Goal: Task Accomplishment & Management: Manage account settings

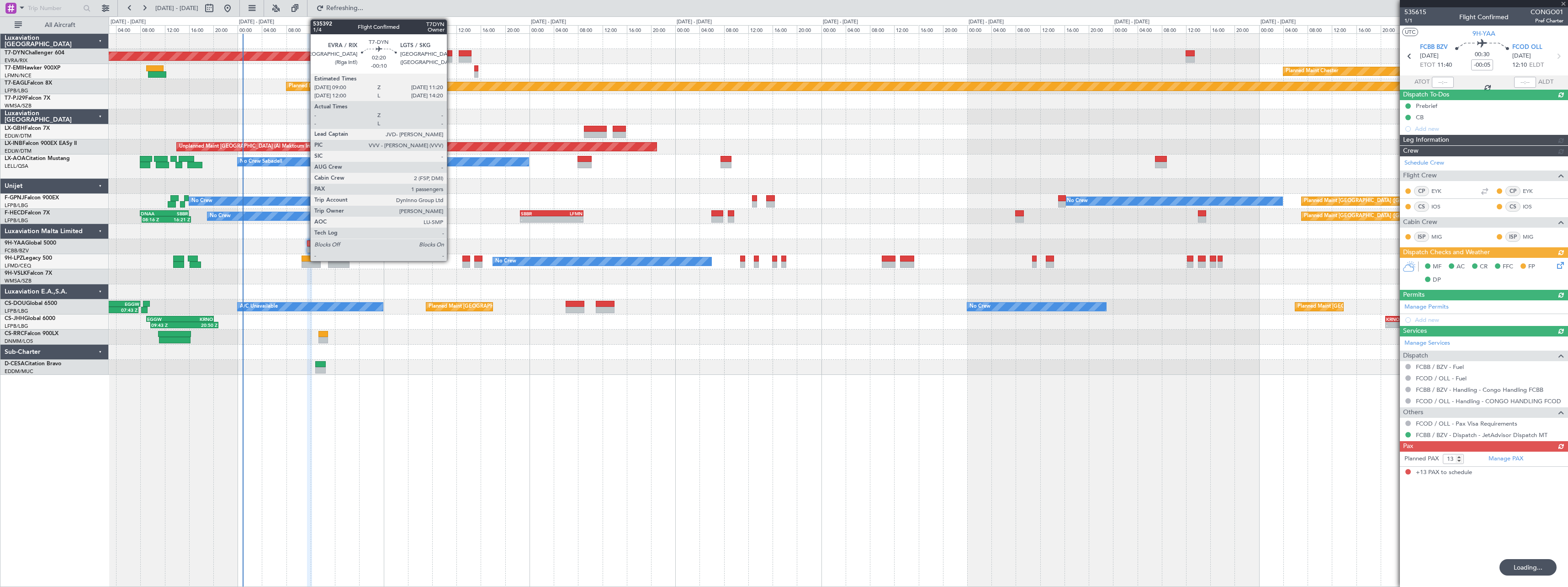
click at [451, 54] on div at bounding box center [445, 53] width 15 height 7
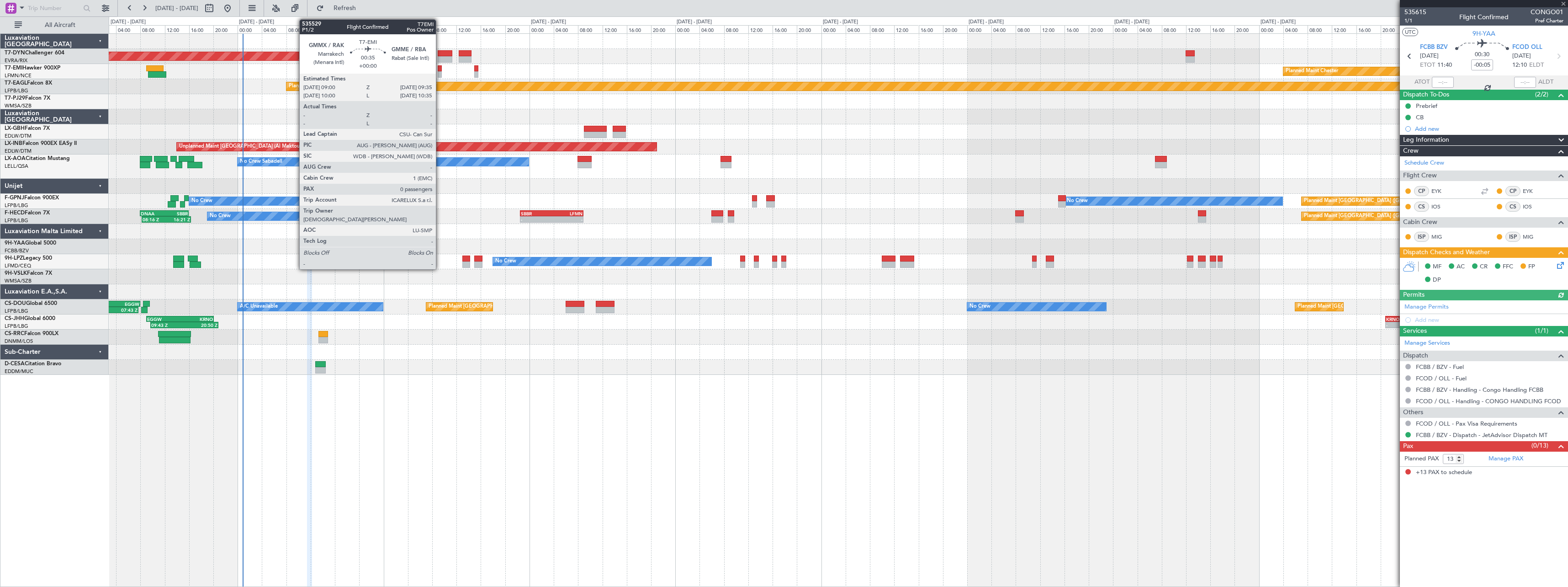
type input "-00:10"
type input "1"
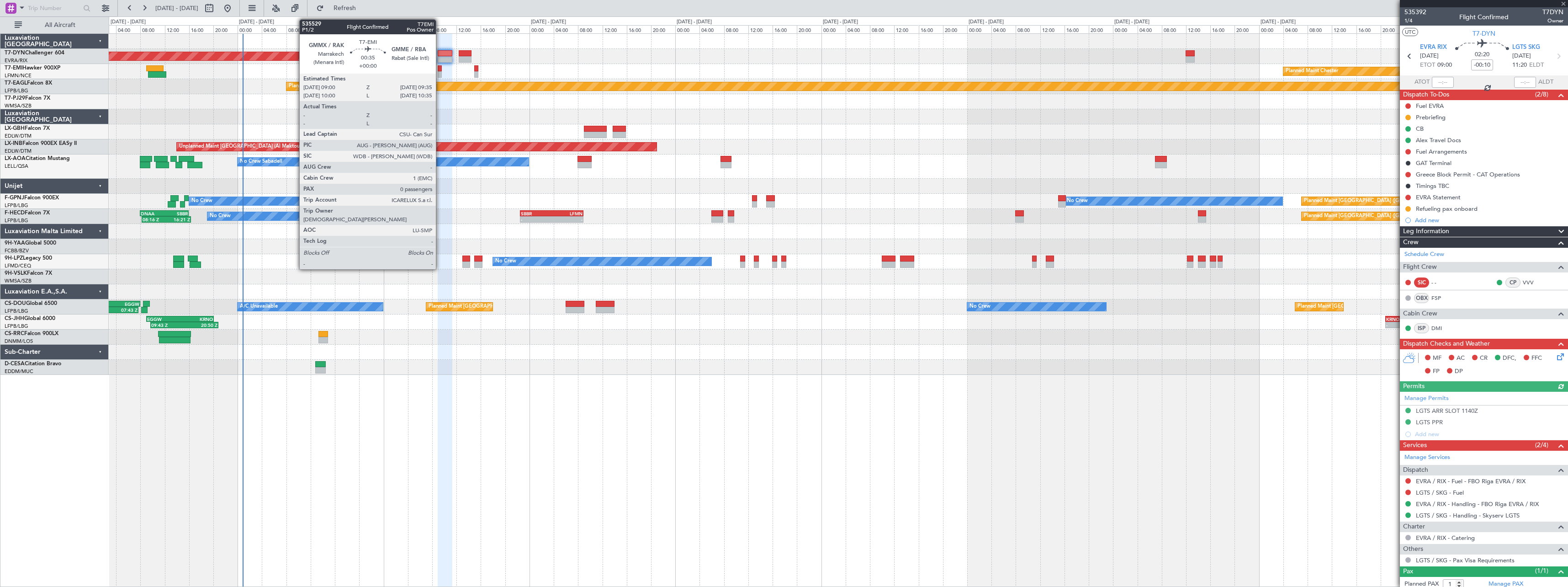
click at [440, 68] on div at bounding box center [439, 68] width 4 height 7
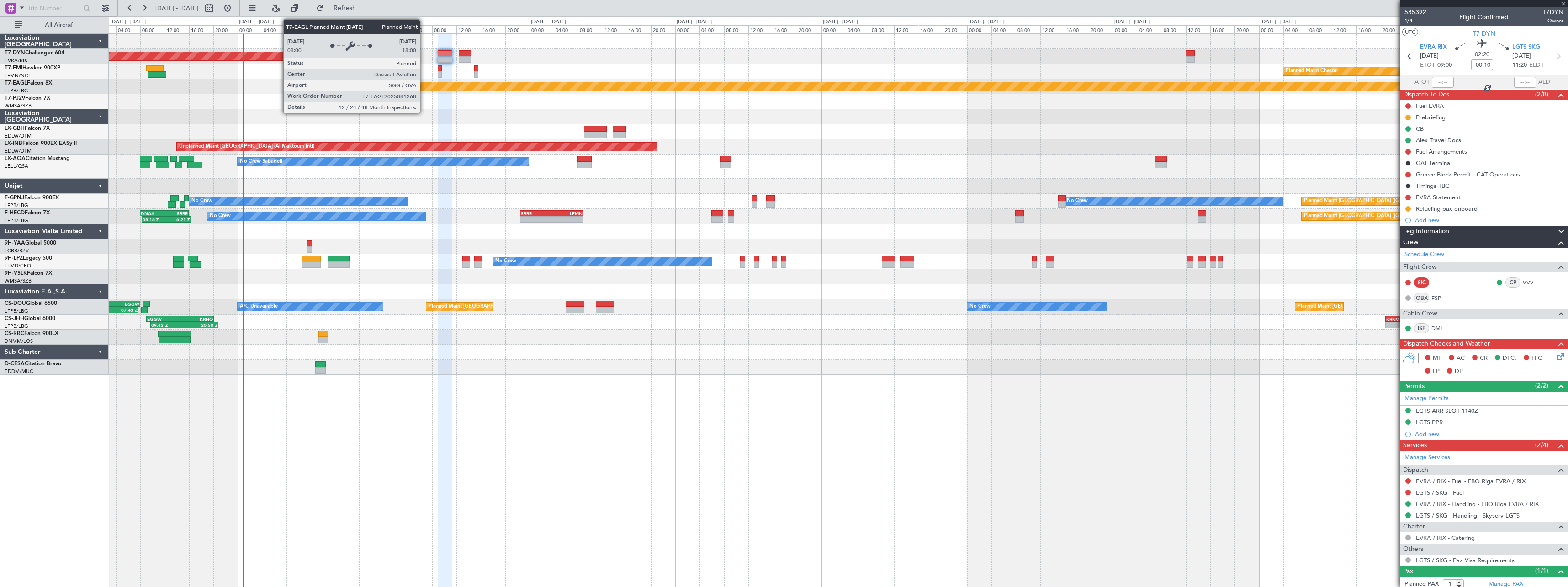
type input "0"
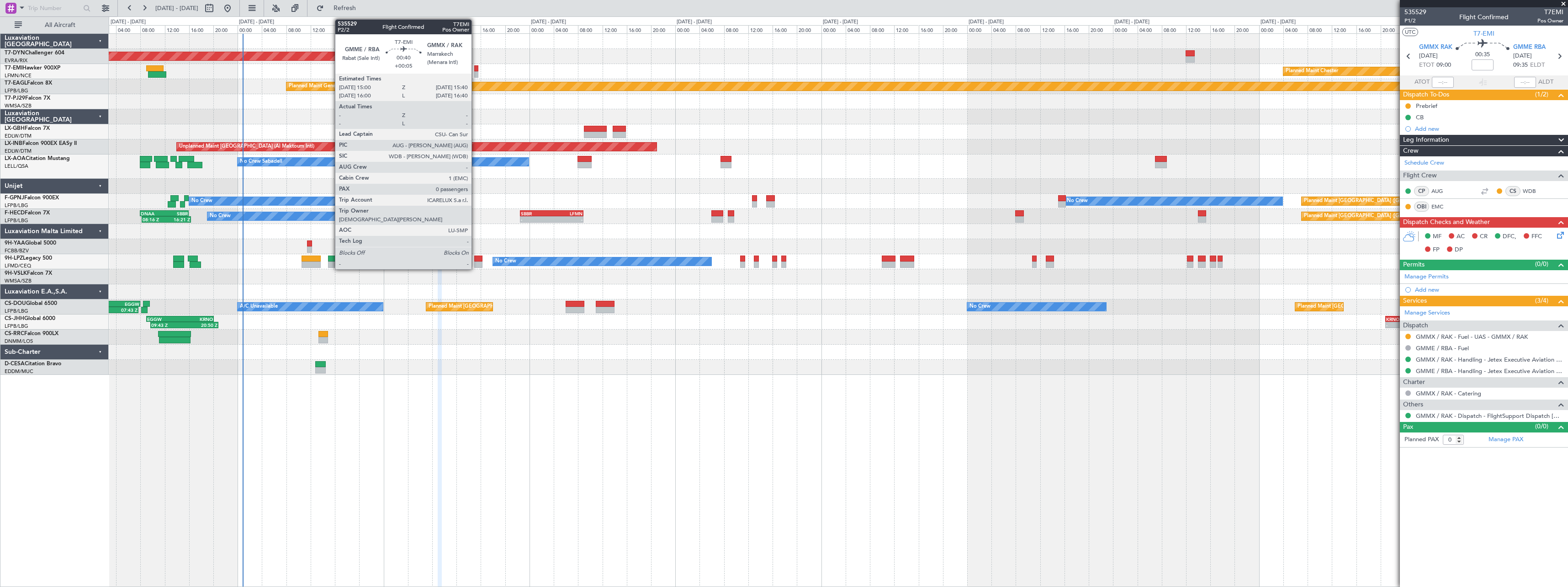
click at [475, 69] on div at bounding box center [476, 68] width 4 height 7
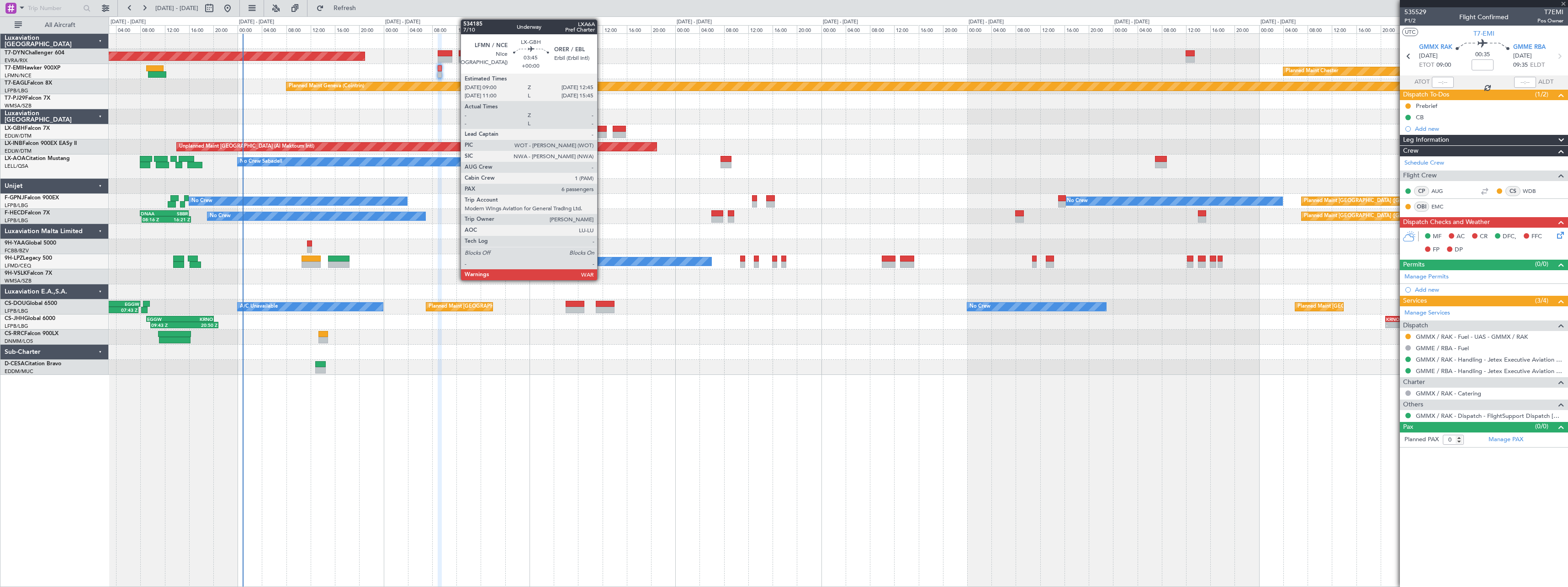
type input "+00:05"
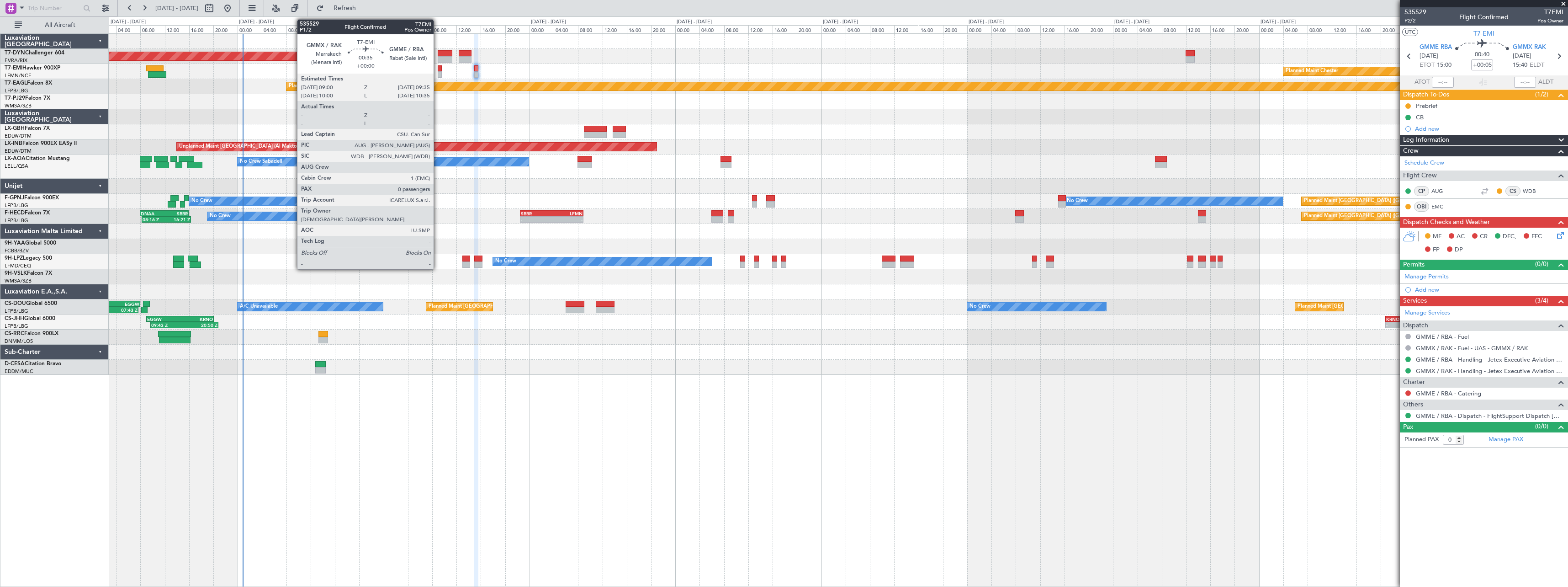
click at [437, 72] on div at bounding box center [439, 74] width 4 height 7
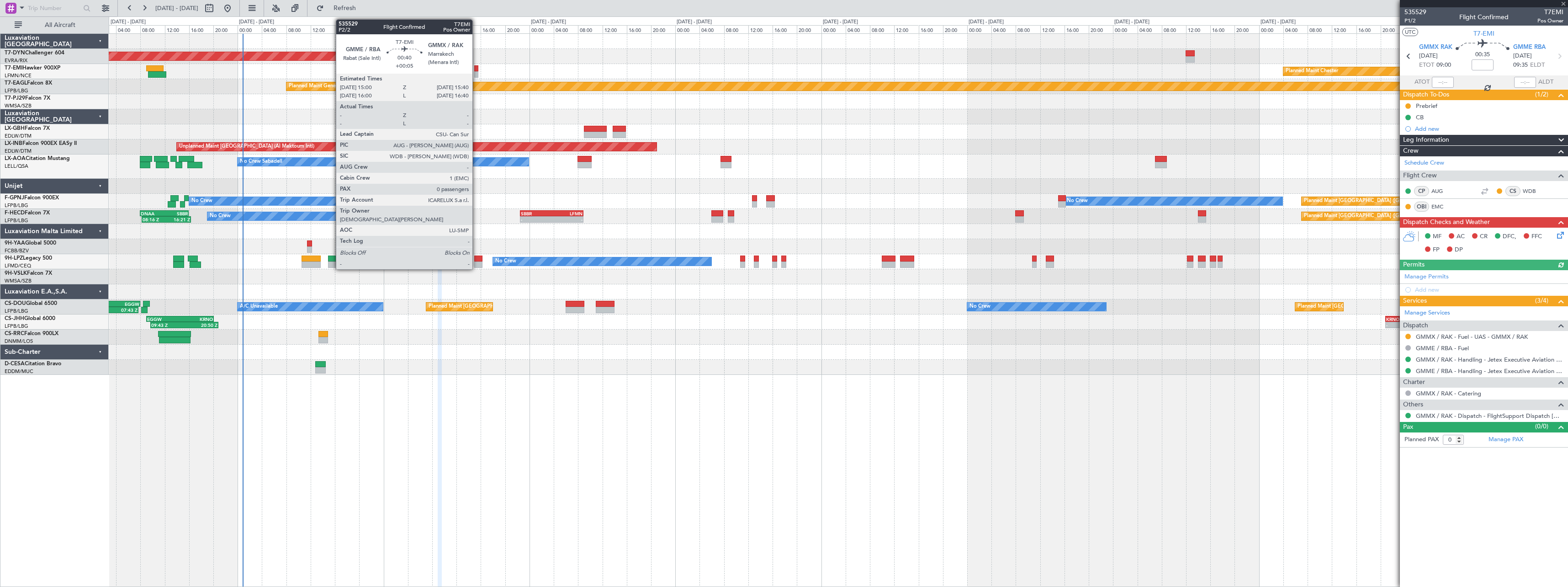
click at [476, 66] on div at bounding box center [476, 68] width 4 height 7
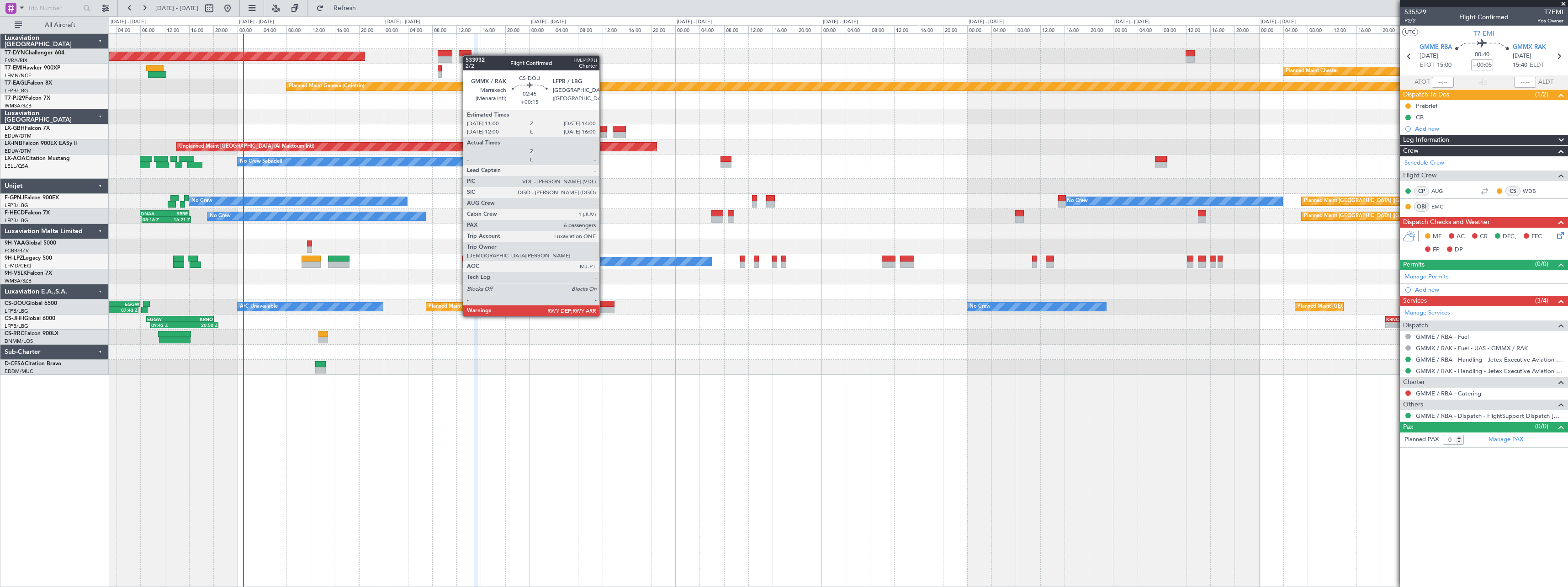
click at [603, 307] on div at bounding box center [605, 309] width 19 height 7
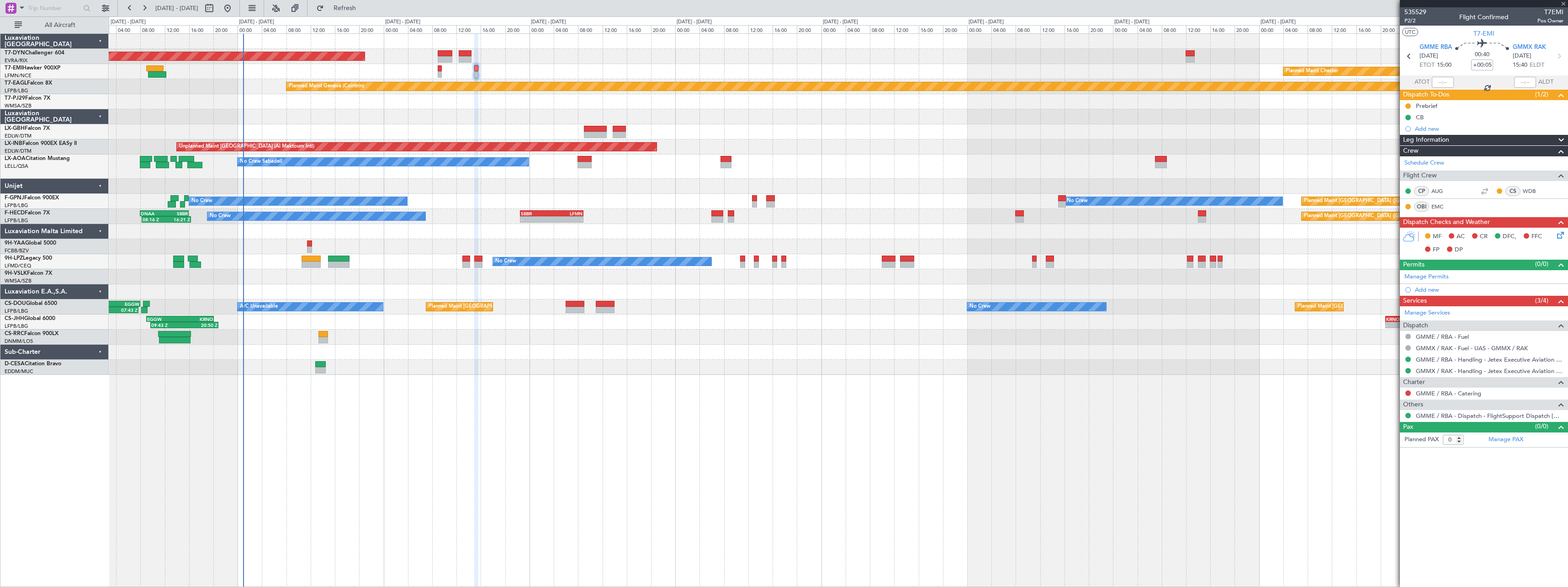
type input "+00:15"
type input "6"
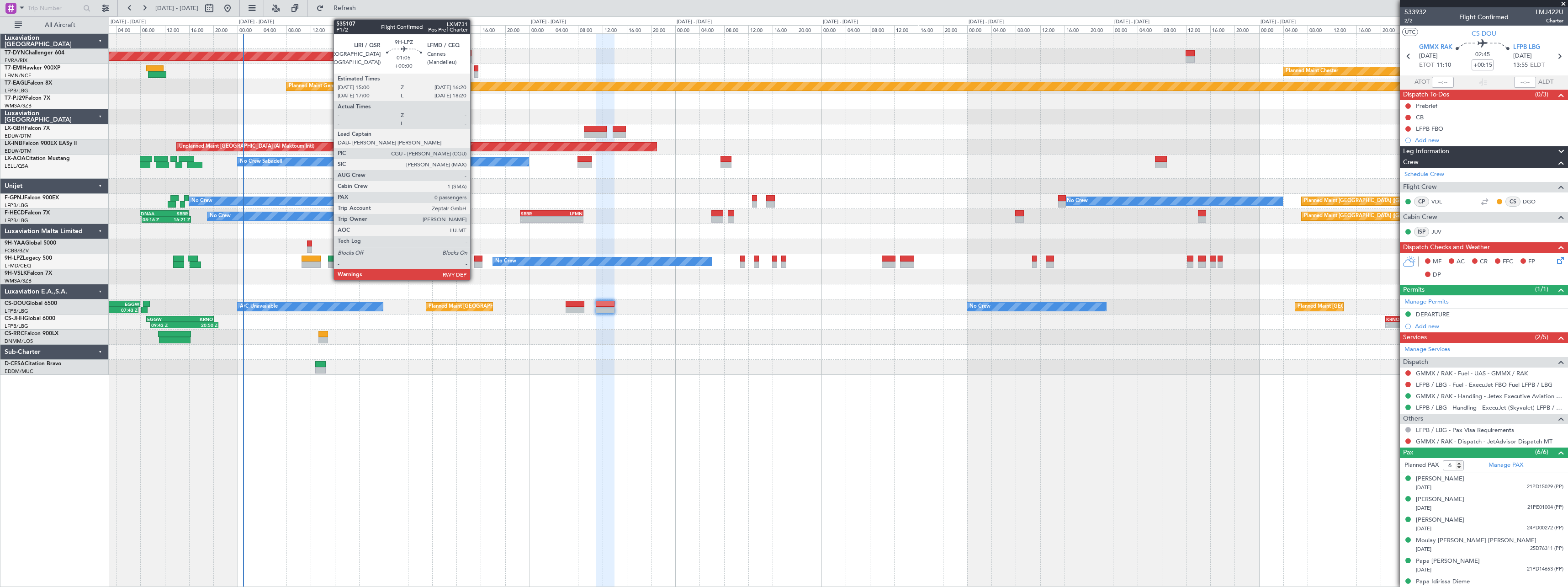
click at [474, 259] on div at bounding box center [478, 258] width 8 height 7
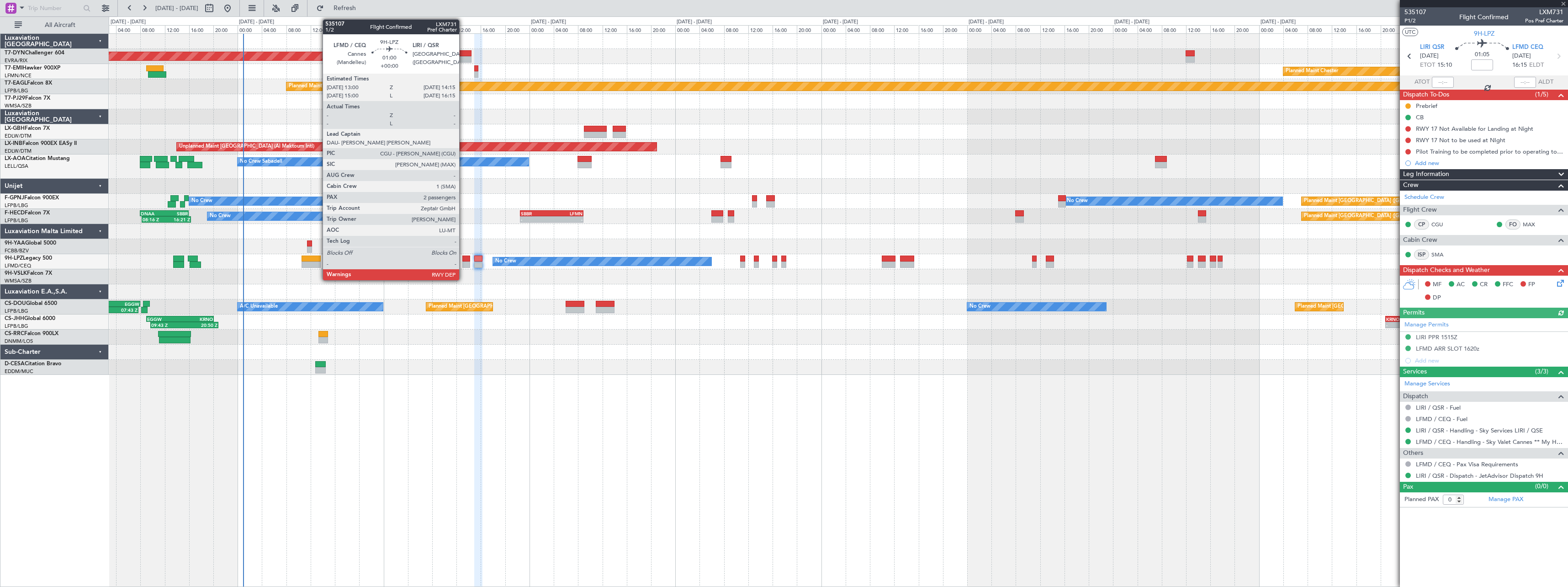
click at [463, 260] on div at bounding box center [466, 258] width 7 height 7
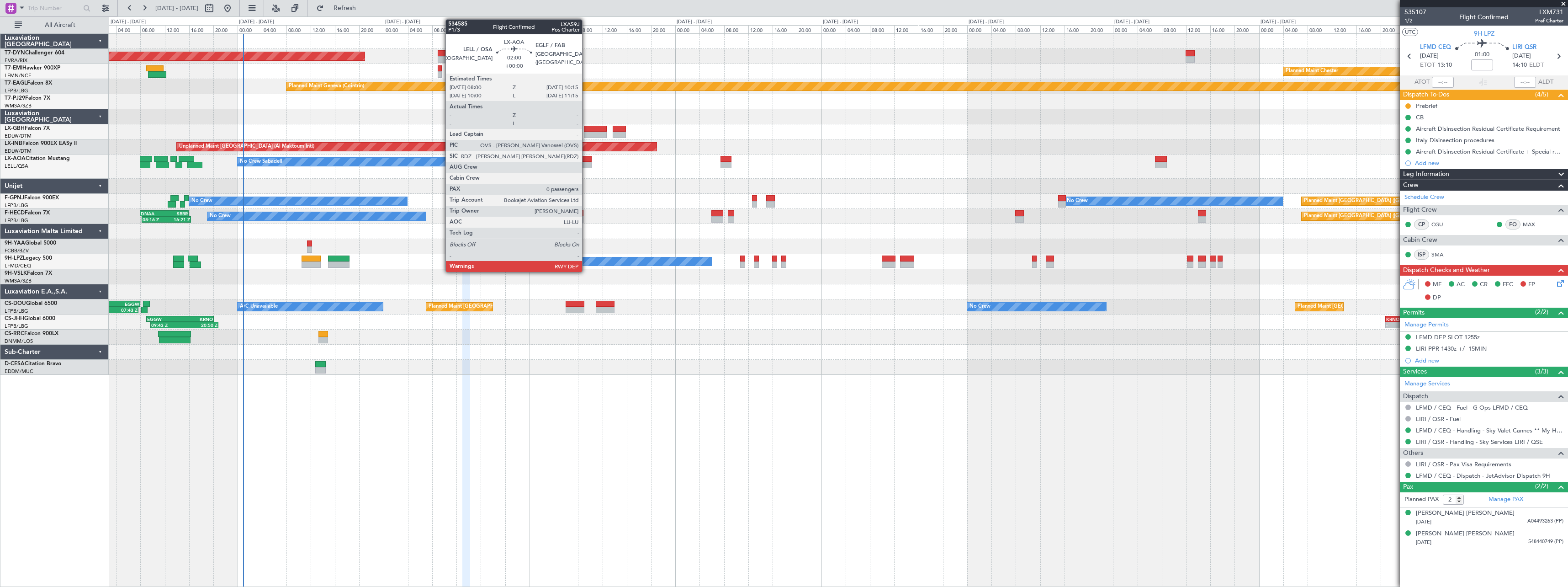
click at [586, 160] on div at bounding box center [584, 159] width 14 height 7
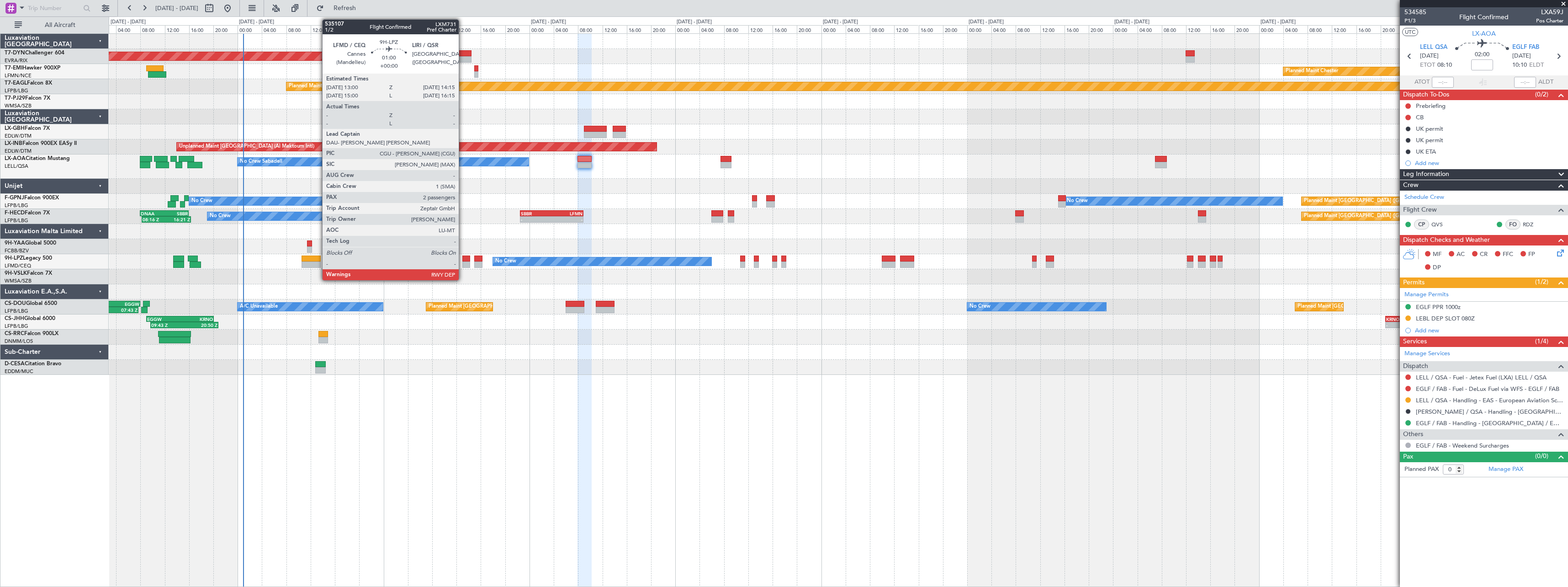
click at [462, 259] on div at bounding box center [466, 258] width 7 height 7
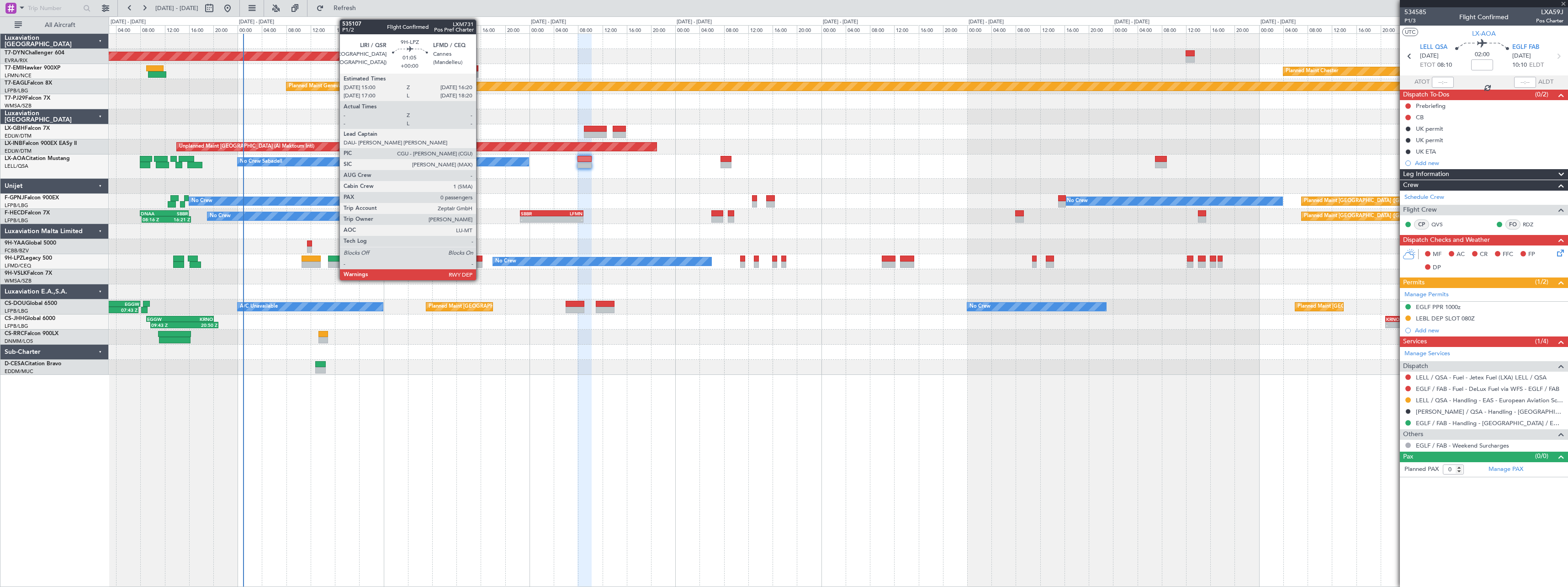
type input "2"
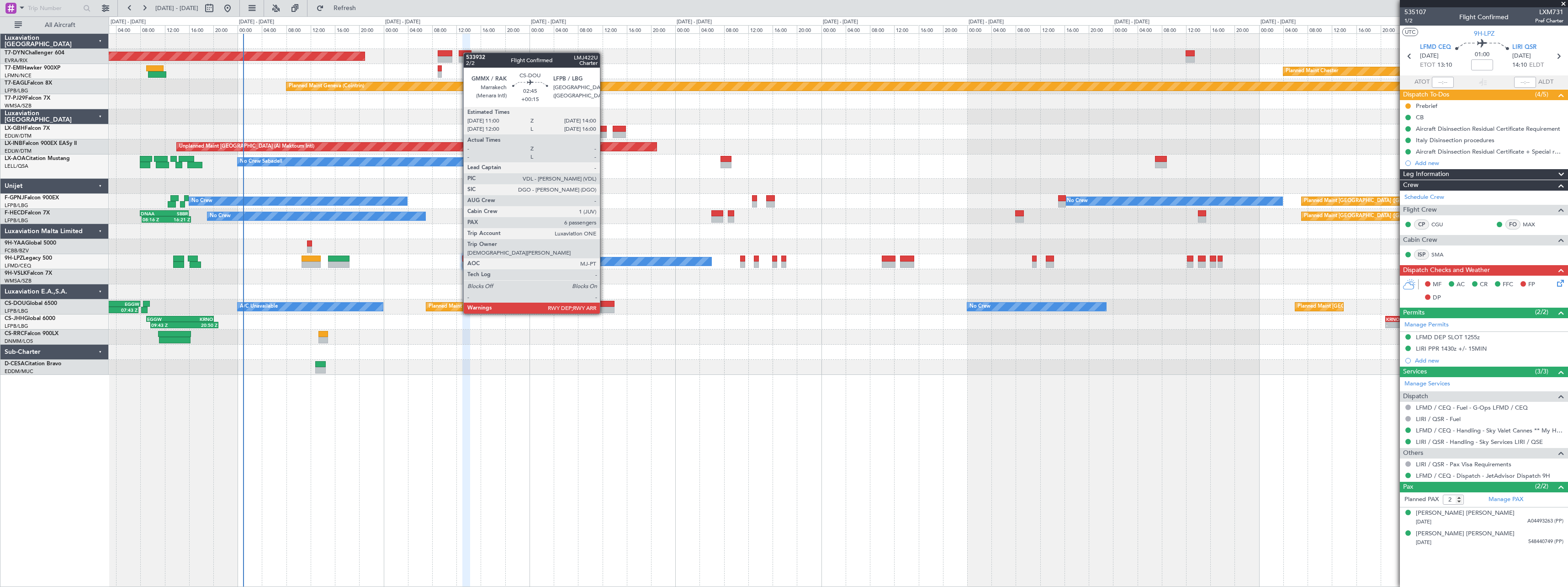
click at [604, 305] on div at bounding box center [605, 304] width 19 height 7
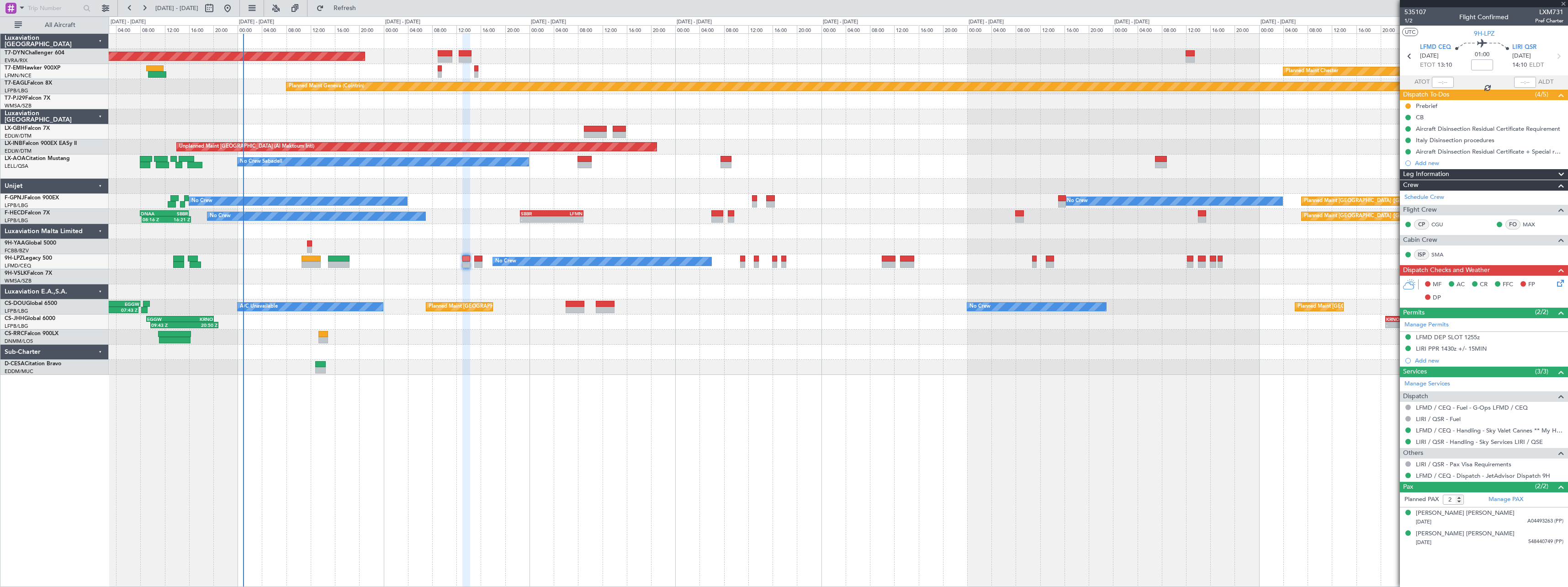
type input "+00:15"
type input "6"
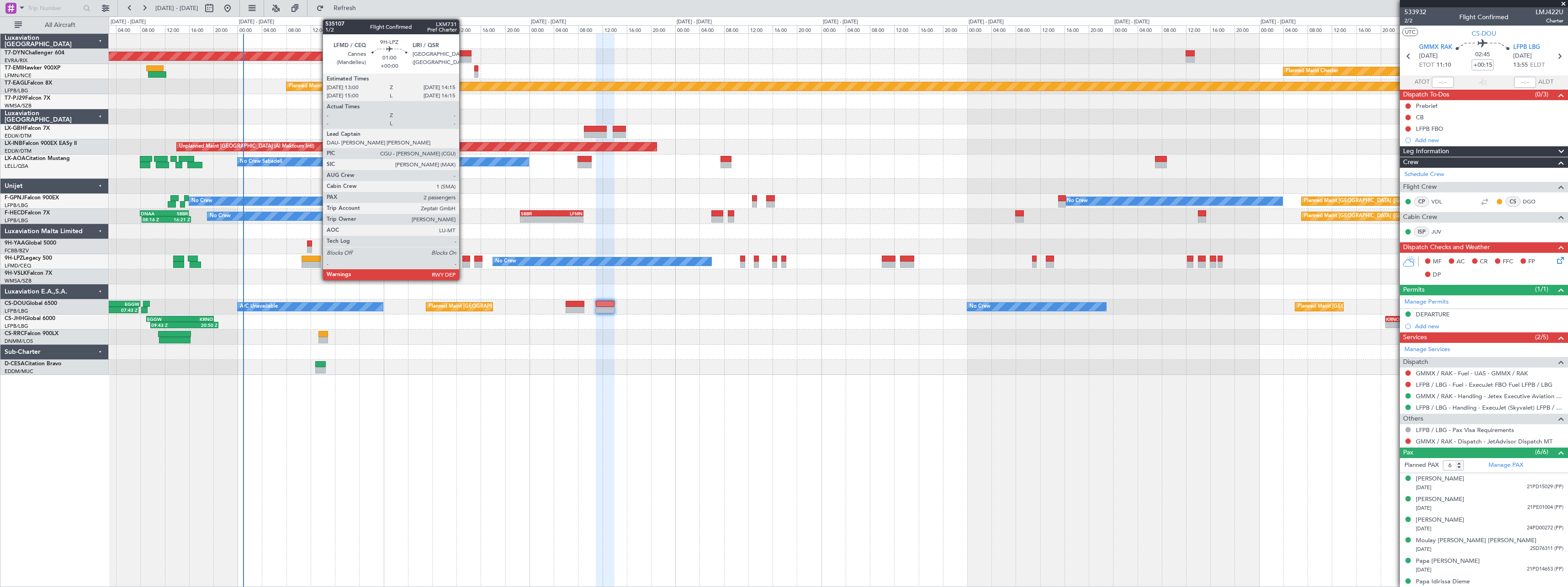
click at [463, 261] on div at bounding box center [466, 264] width 7 height 7
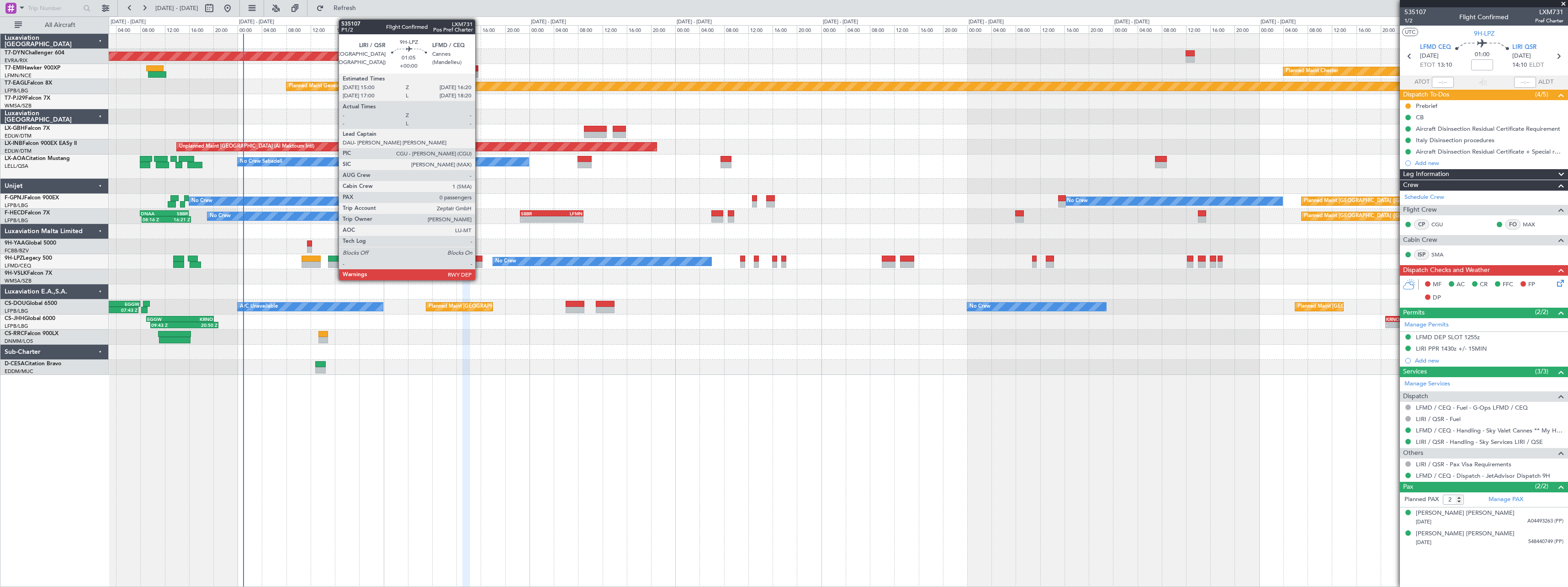
click at [479, 260] on div at bounding box center [478, 258] width 8 height 7
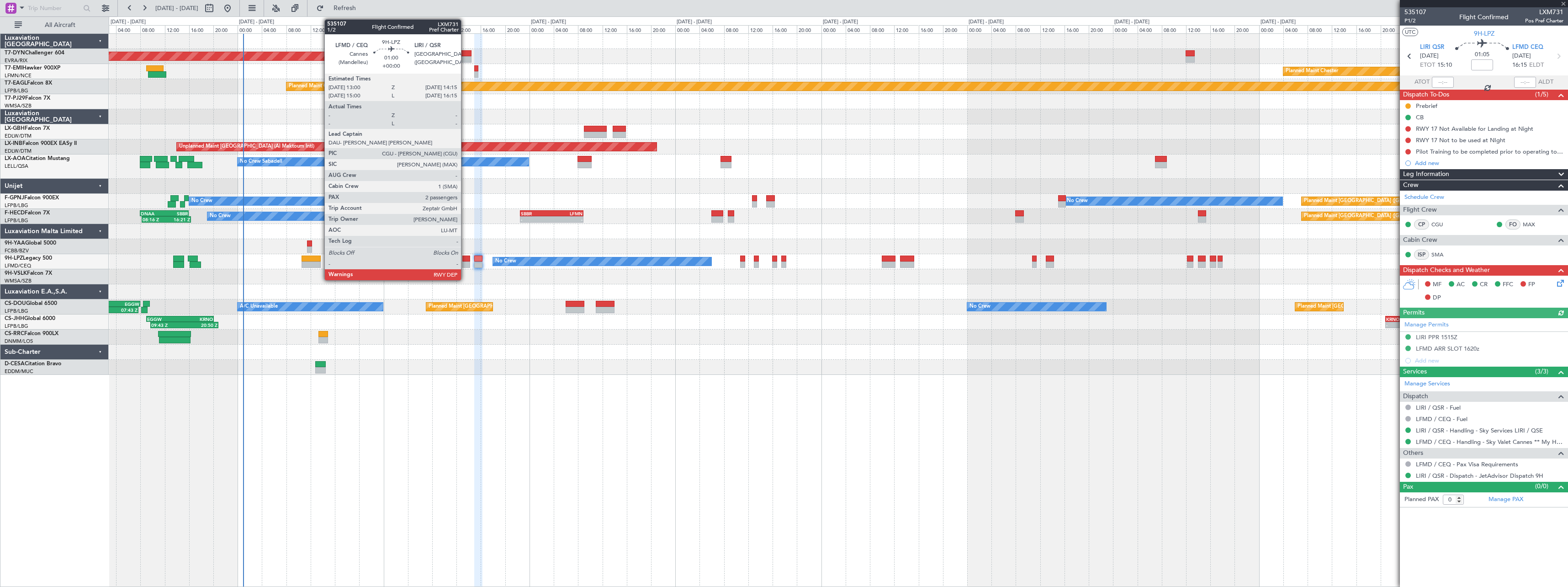
click at [465, 259] on div at bounding box center [466, 258] width 7 height 7
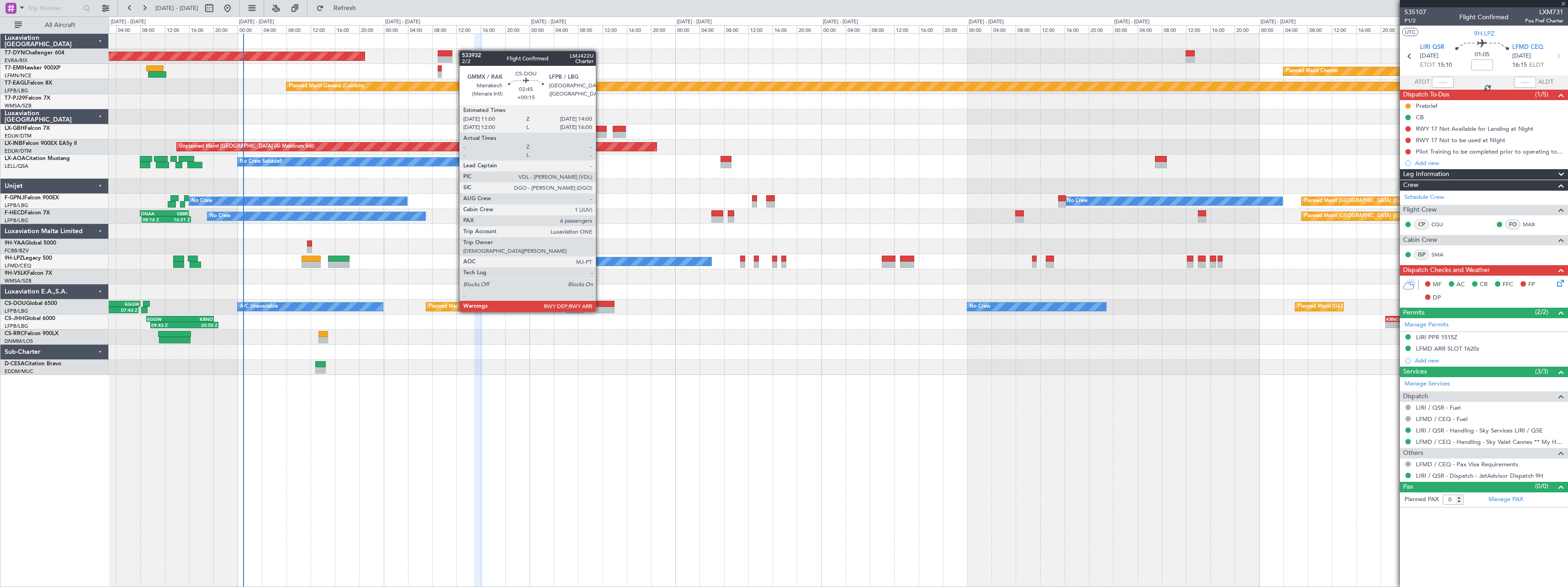
type input "2"
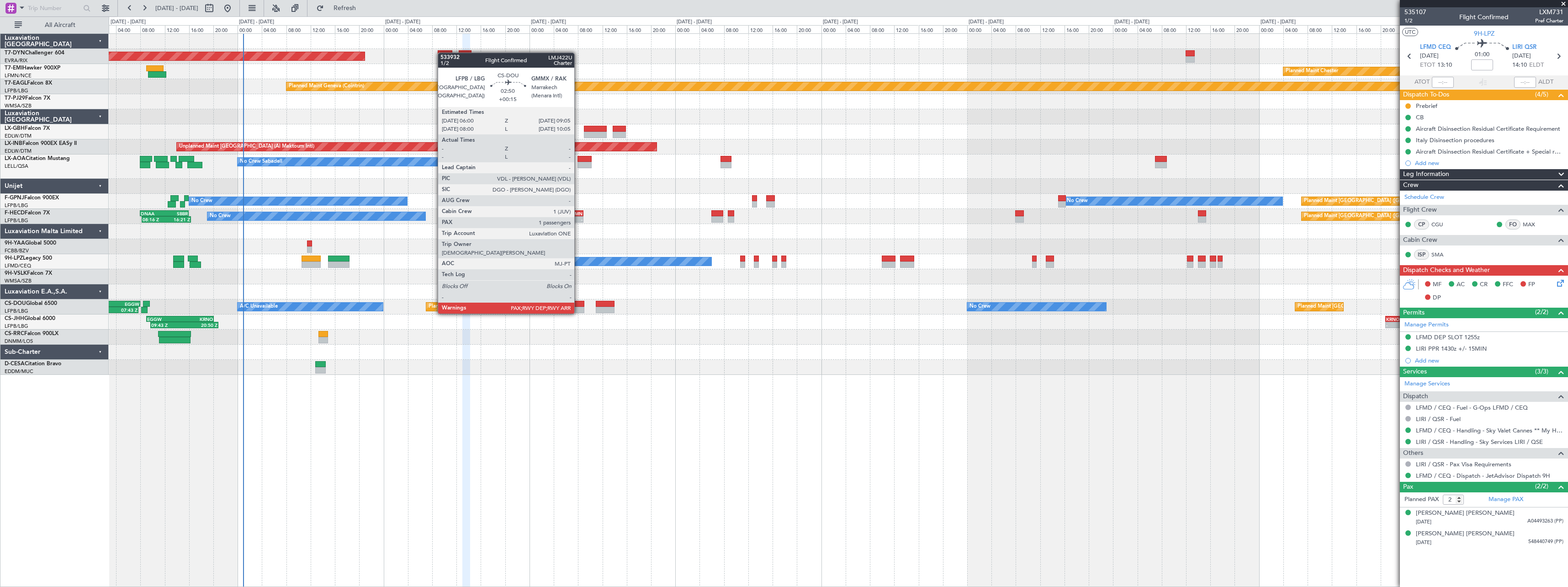
click at [578, 305] on div at bounding box center [575, 304] width 19 height 7
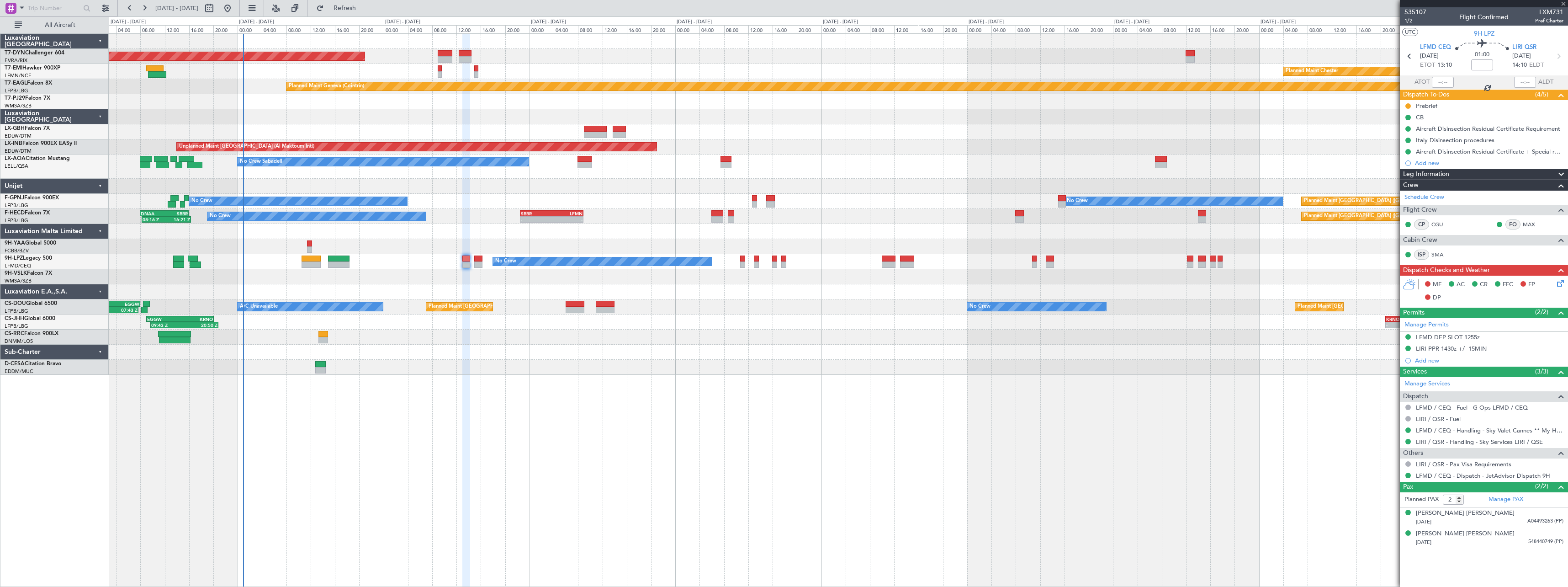
type input "+00:15"
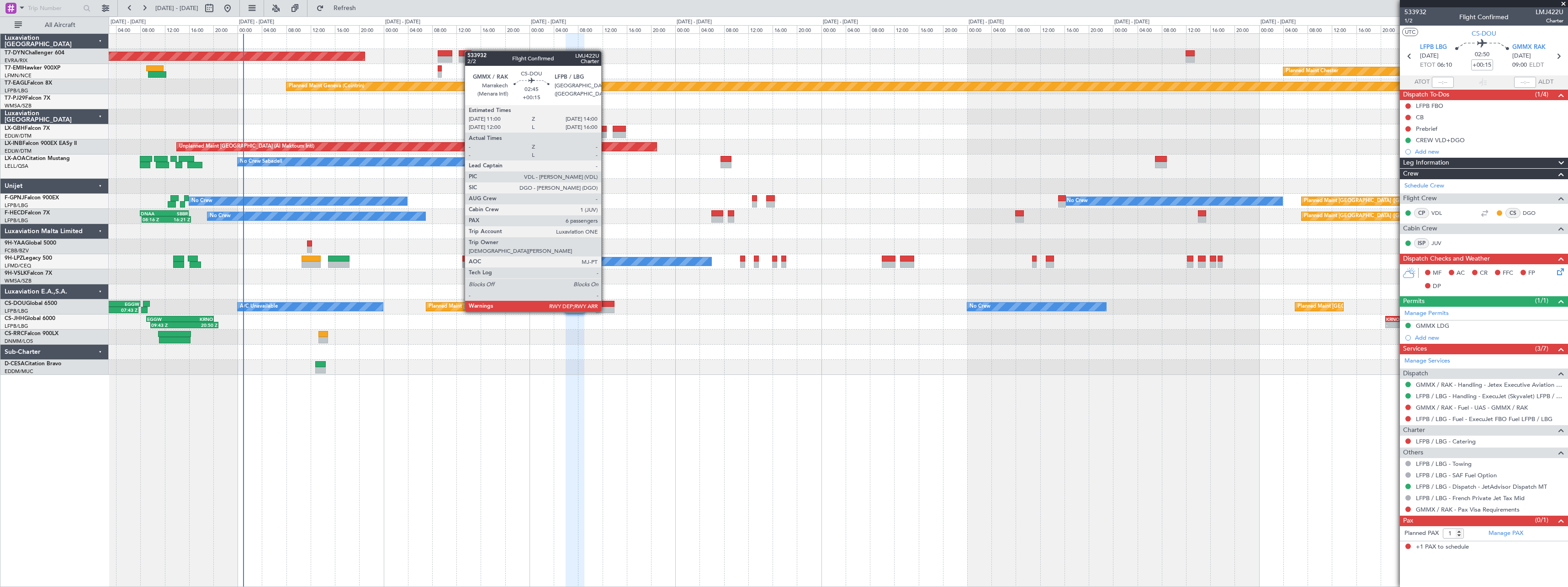
click at [605, 303] on div at bounding box center [605, 304] width 19 height 7
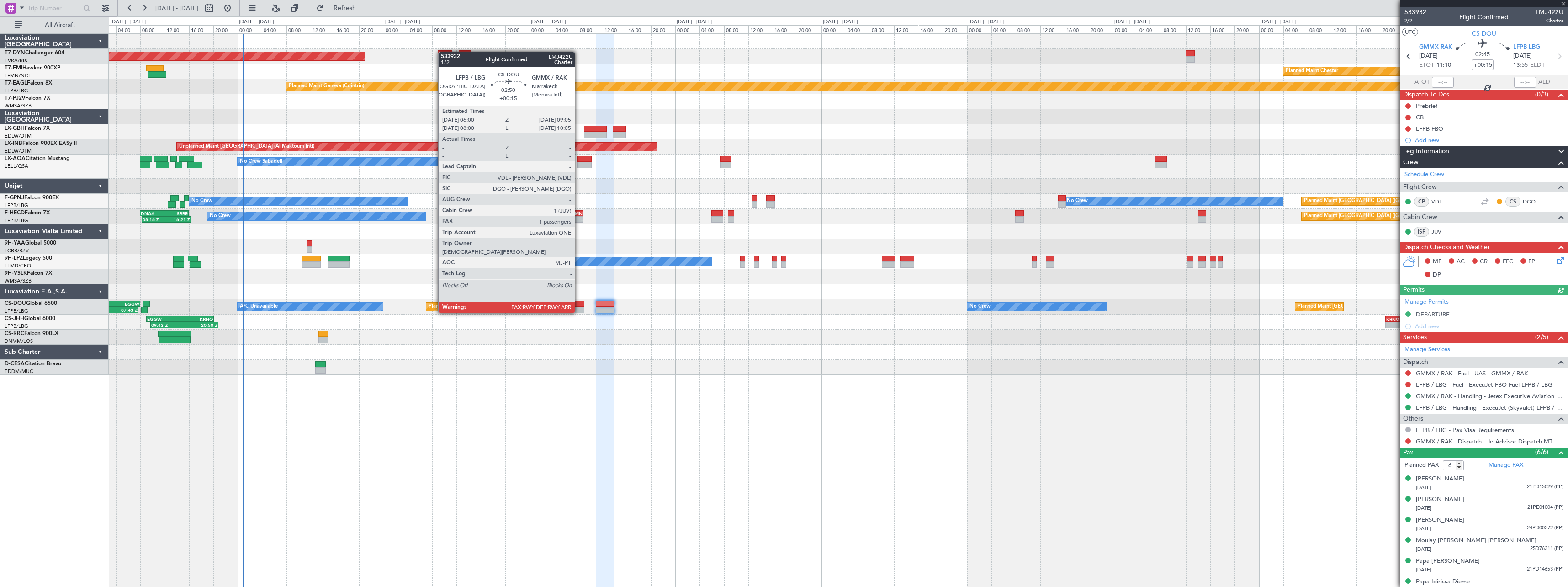
click at [578, 304] on div at bounding box center [575, 304] width 19 height 7
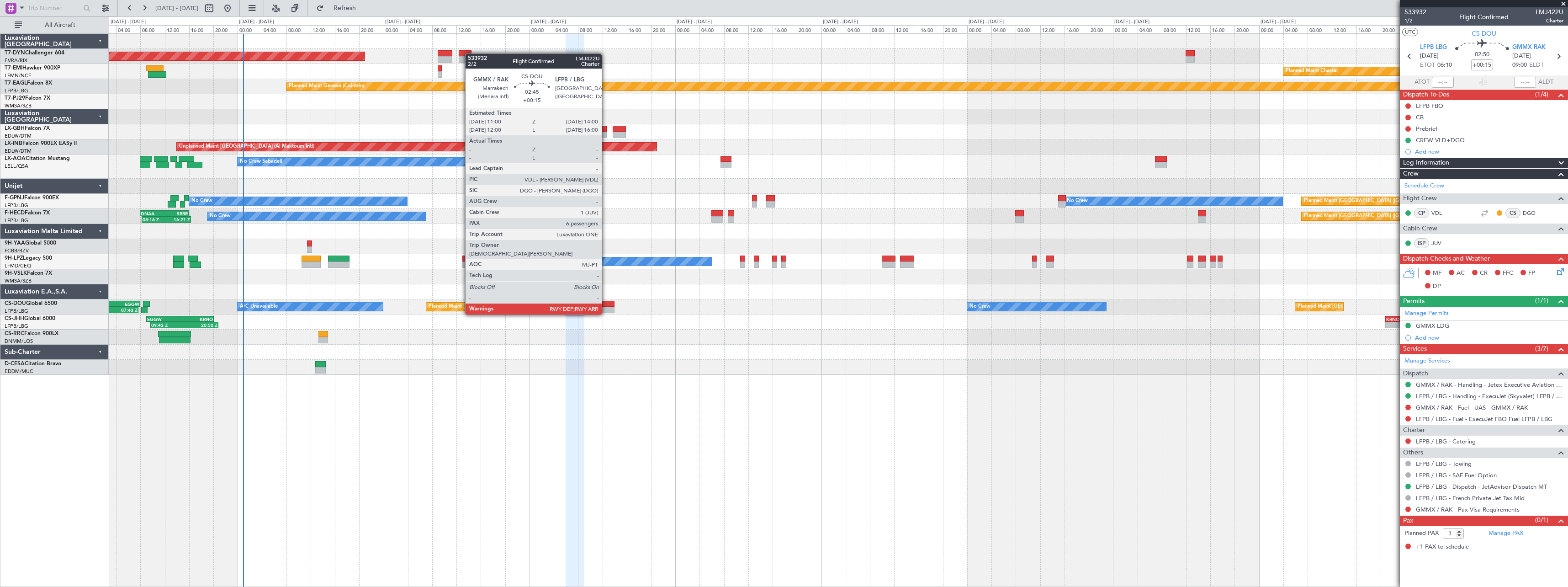
click at [605, 306] on div at bounding box center [605, 304] width 19 height 7
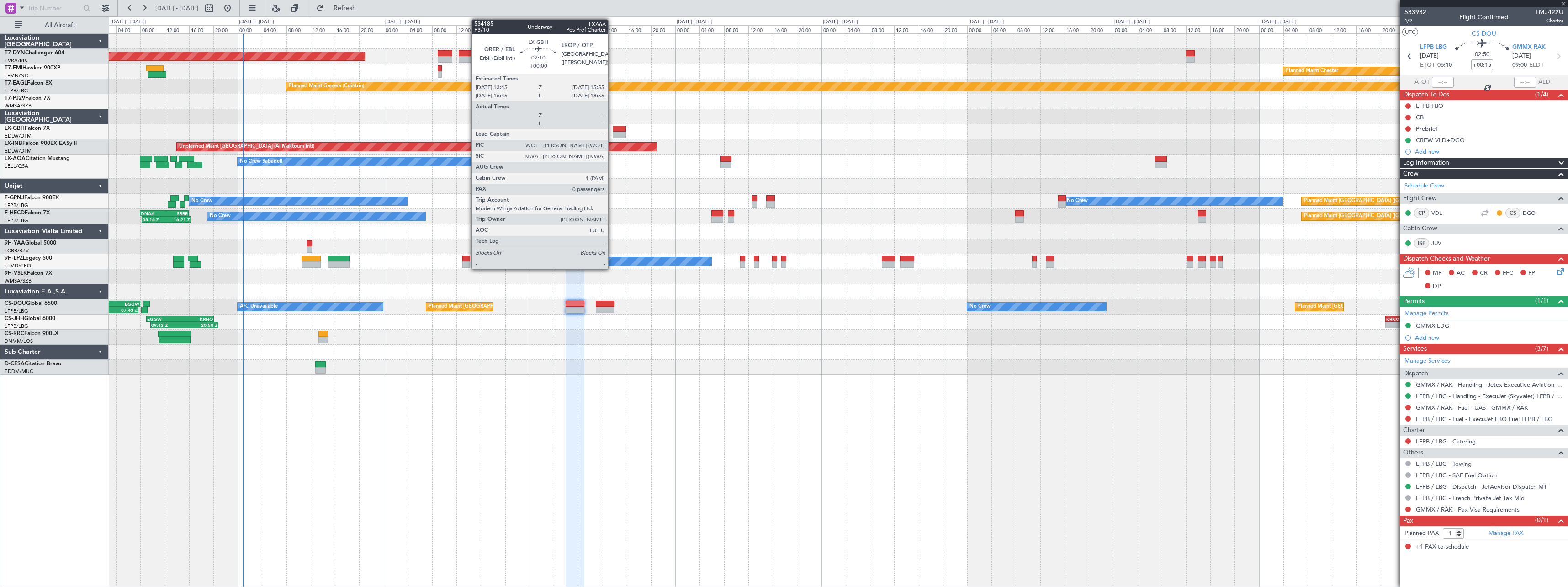
type input "6"
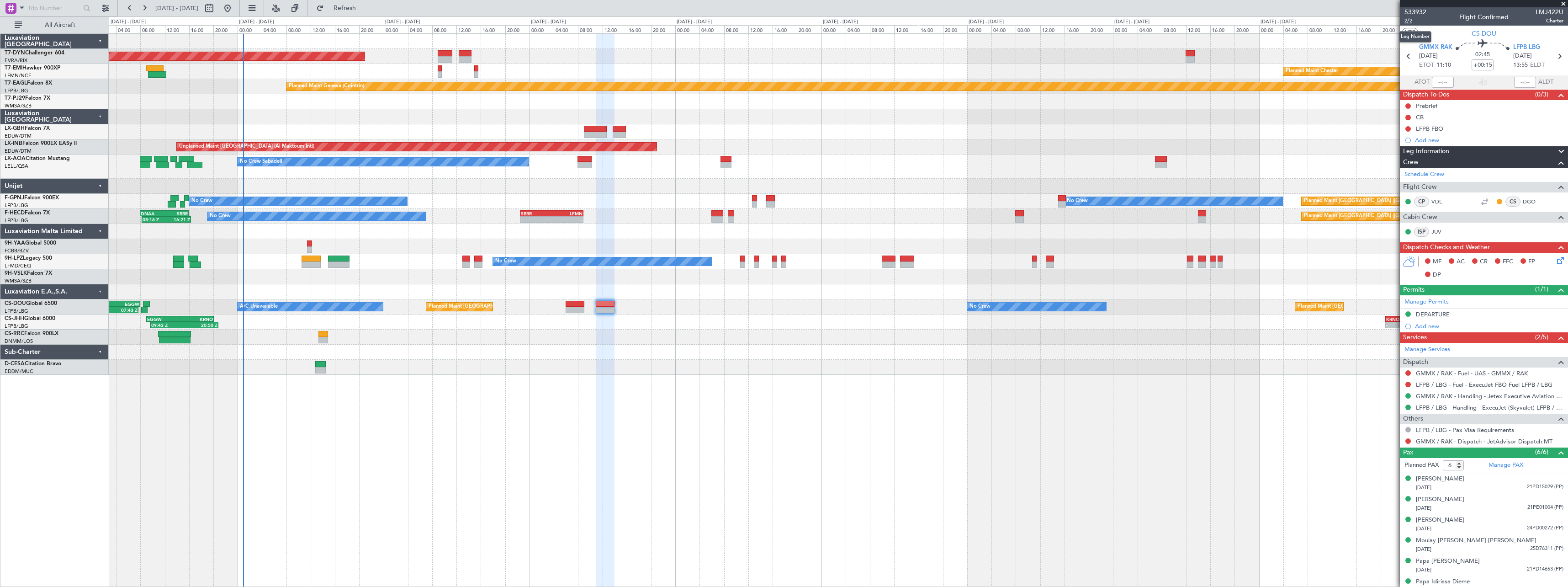
click at [1411, 18] on span "2/2" at bounding box center [1416, 20] width 22 height 7
click at [1538, 397] on link "GMMX / RAK - Handling - Jetex Executive Aviation GMMX / RAK" at bounding box center [1489, 396] width 148 height 7
click at [1517, 404] on link "LFPB / LBG - Handling - ExecuJet (Skyvalet) LFPB / LBG" at bounding box center [1489, 407] width 148 height 7
click at [1558, 262] on icon at bounding box center [1559, 259] width 7 height 7
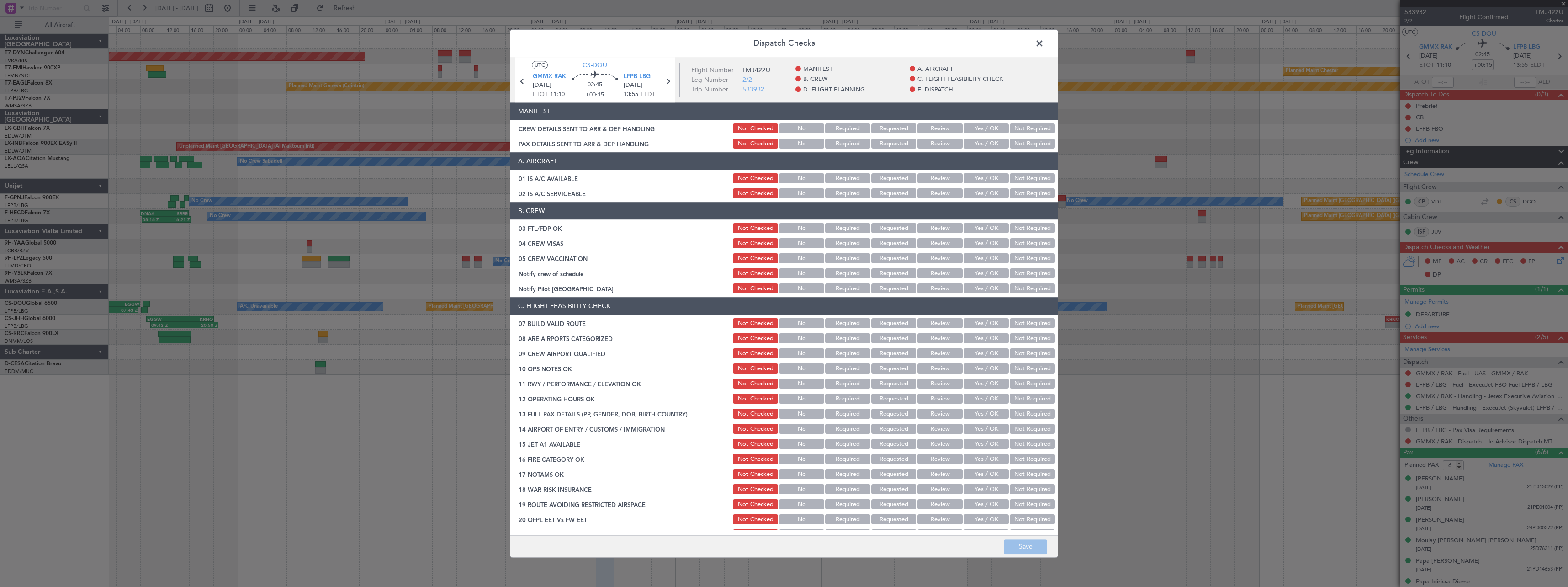
click at [975, 127] on button "Yes / OK" at bounding box center [986, 128] width 45 height 10
click at [976, 137] on div "Yes / OK" at bounding box center [985, 144] width 46 height 13
click at [978, 139] on button "Yes / OK" at bounding box center [986, 144] width 45 height 10
click at [1035, 546] on button "Save" at bounding box center [1025, 547] width 44 height 15
click at [1043, 48] on span at bounding box center [1043, 46] width 0 height 19
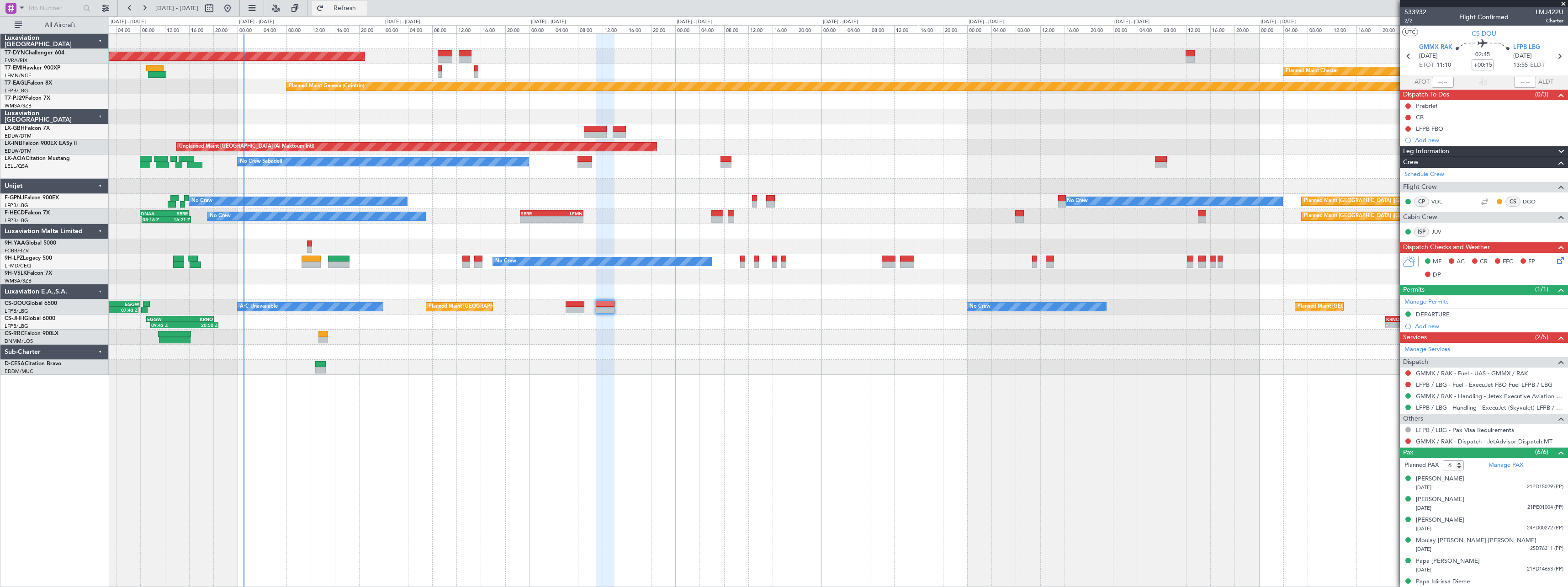
click at [364, 8] on span "Refresh" at bounding box center [344, 7] width 38 height 7
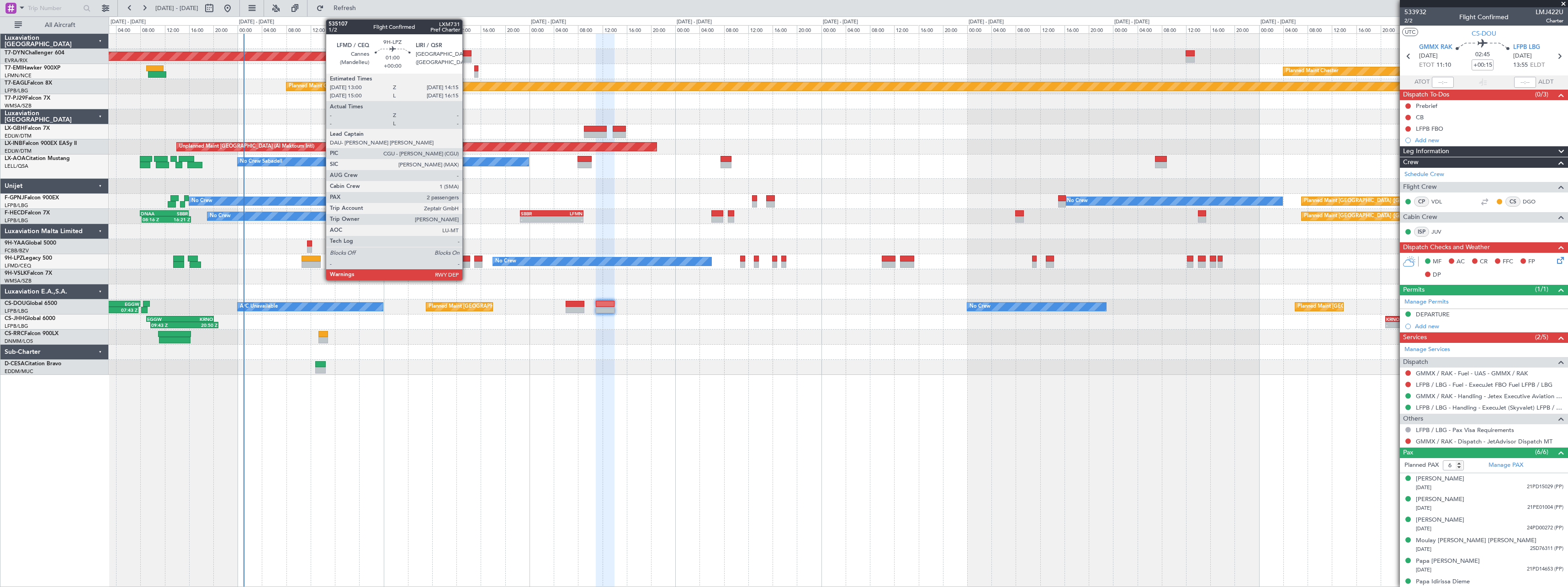
click at [466, 260] on div at bounding box center [466, 258] width 7 height 7
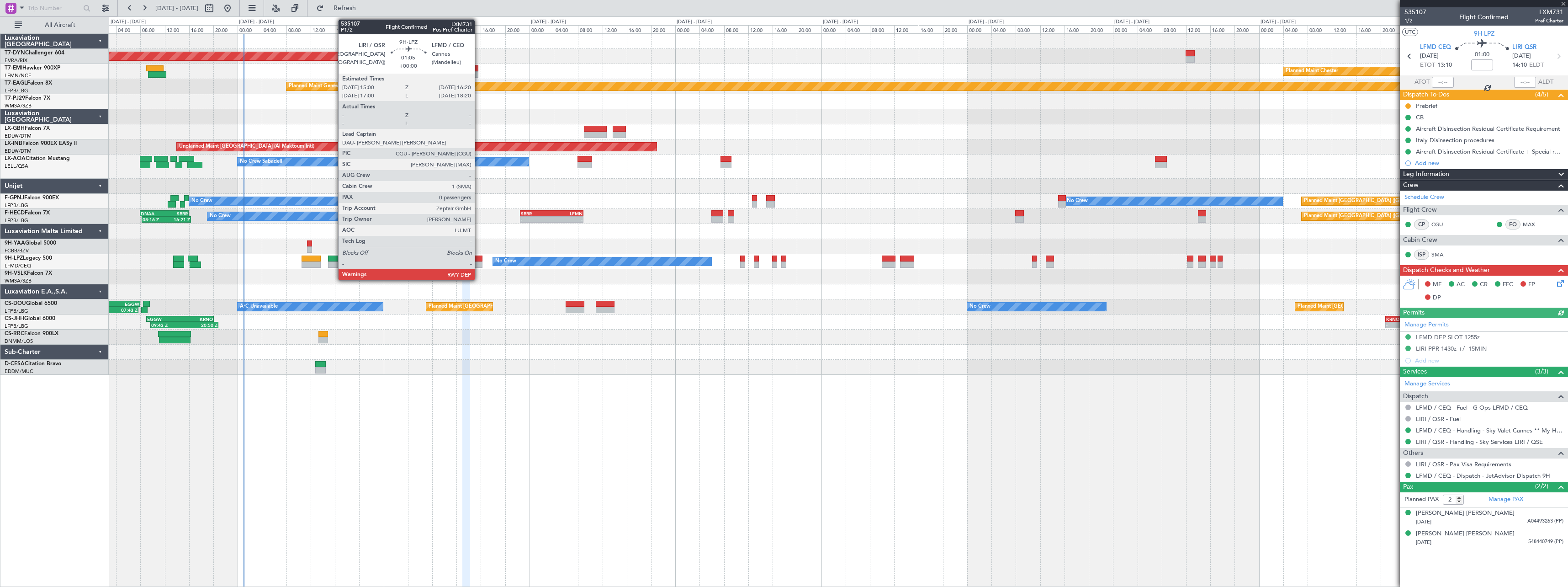
click at [479, 259] on div at bounding box center [478, 258] width 8 height 7
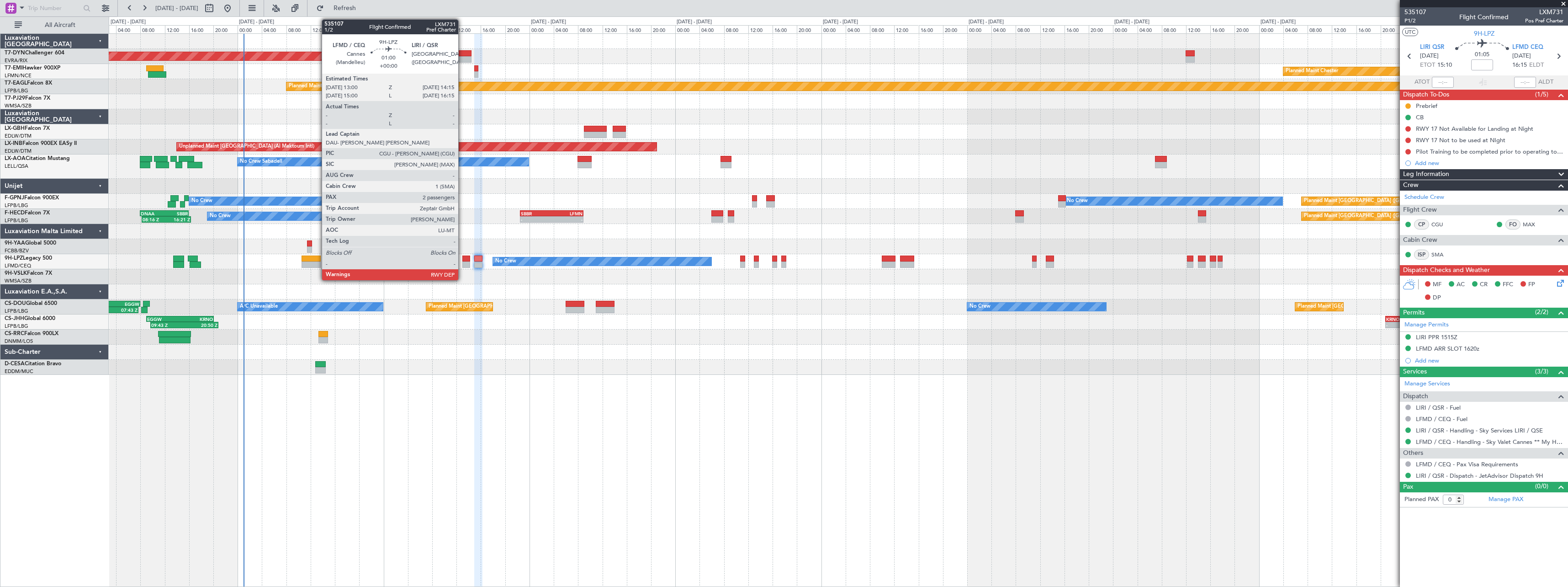
click at [462, 260] on div at bounding box center [466, 258] width 7 height 7
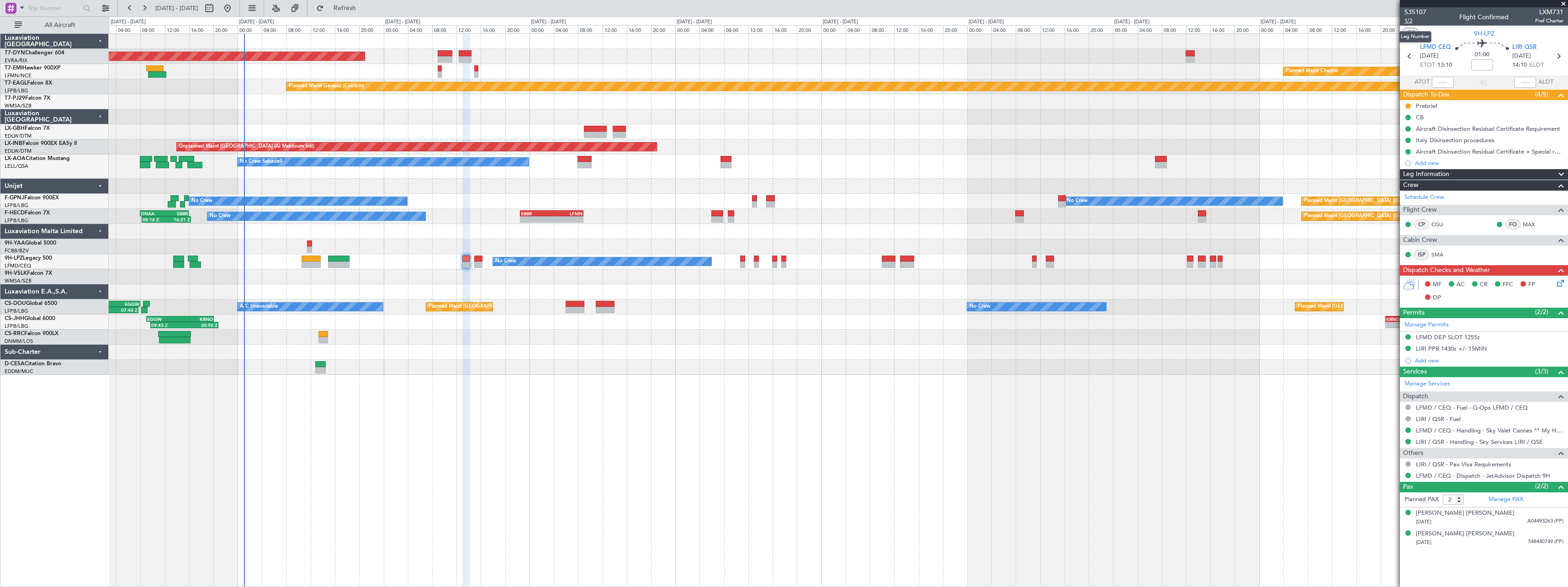
click at [1406, 20] on span "1/2" at bounding box center [1416, 20] width 22 height 7
click at [1413, 20] on span "1/2" at bounding box center [1416, 20] width 22 height 7
click at [1509, 443] on link "LIRI / QSR - Handling - Sky Services LIRI / QSE" at bounding box center [1479, 441] width 127 height 7
click at [1561, 284] on icon at bounding box center [1559, 281] width 7 height 7
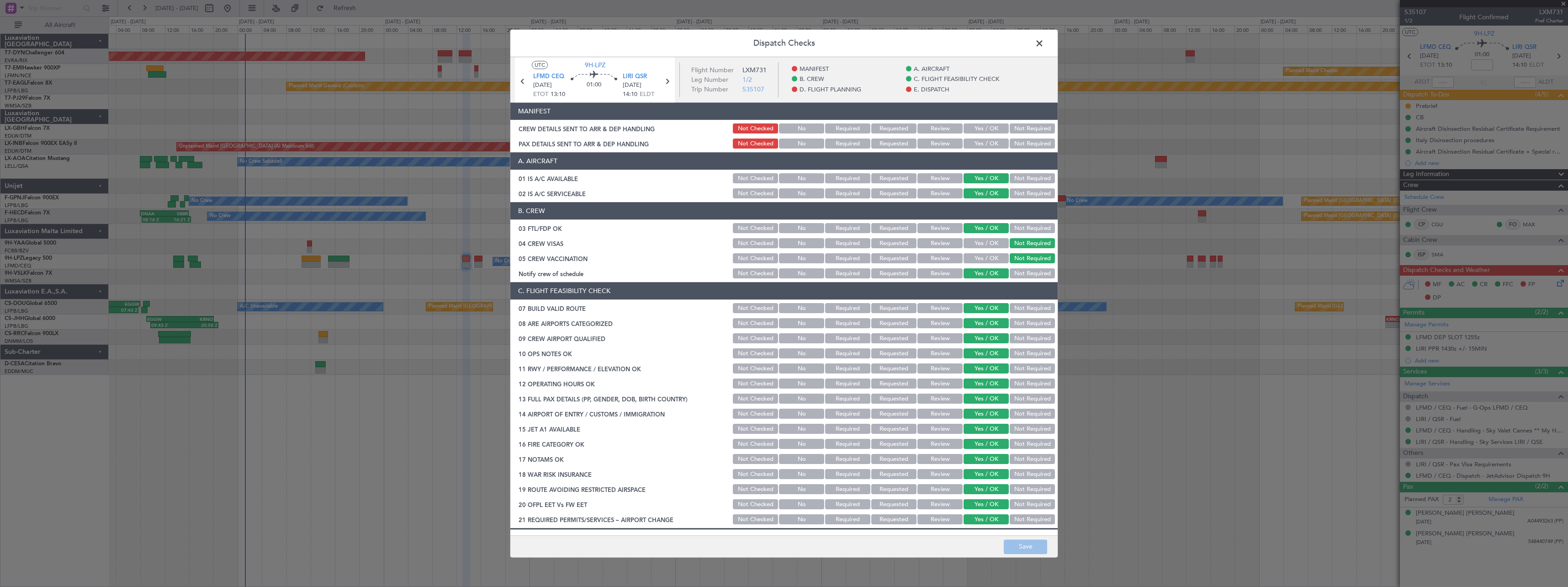
click at [986, 129] on button "Yes / OK" at bounding box center [986, 128] width 45 height 10
click at [986, 148] on button "Yes / OK" at bounding box center [986, 144] width 45 height 10
click at [1021, 547] on button "Save" at bounding box center [1025, 547] width 44 height 15
click at [1043, 46] on span at bounding box center [1043, 46] width 0 height 19
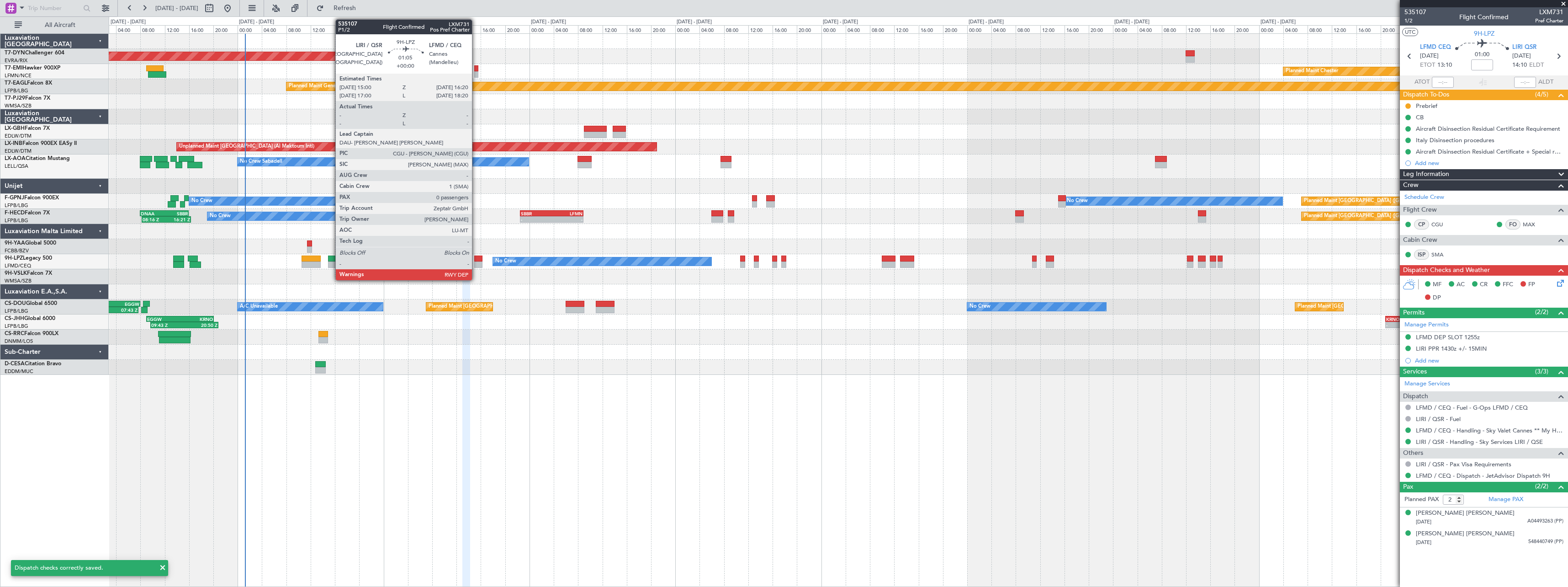
click at [476, 259] on div at bounding box center [478, 258] width 8 height 7
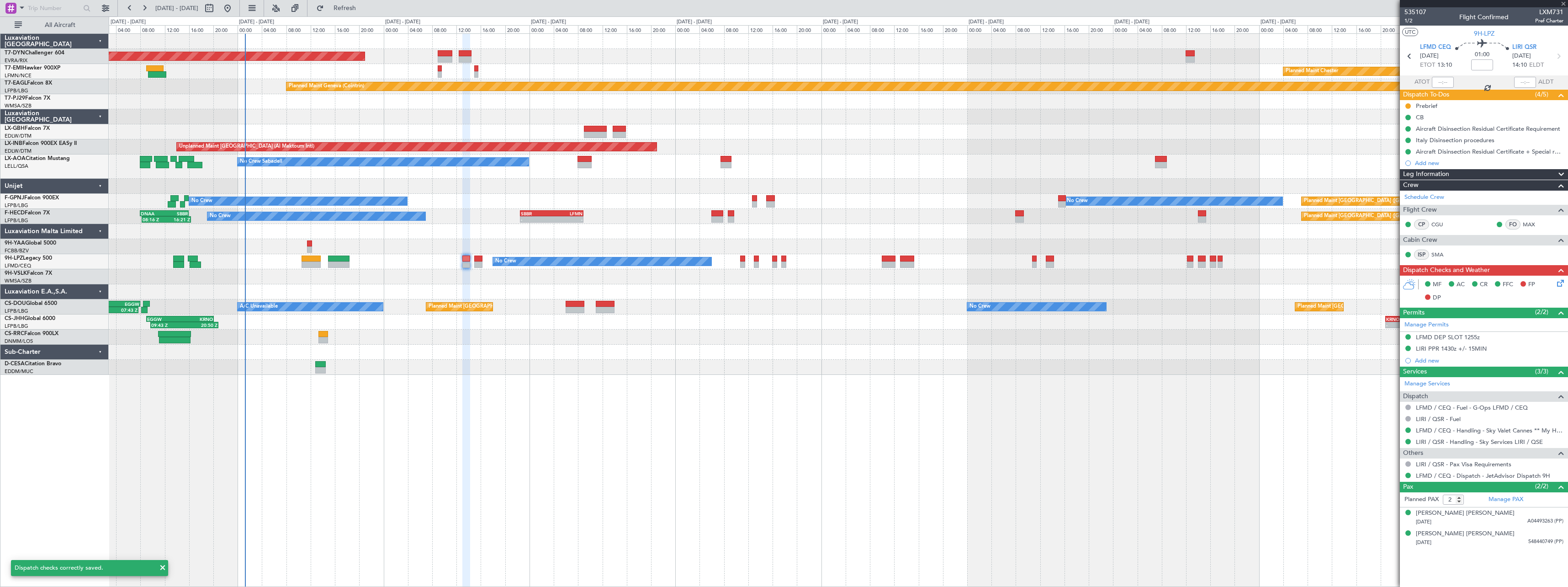
type input "0"
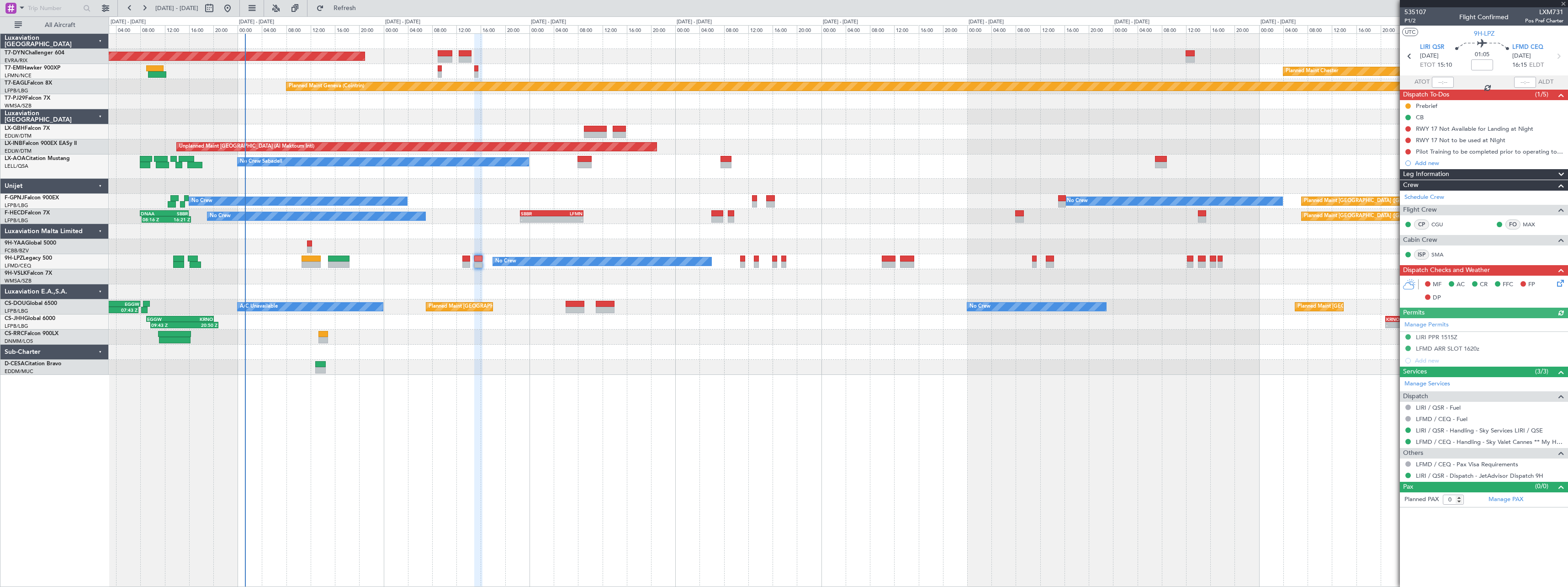
click at [1562, 282] on icon at bounding box center [1559, 281] width 7 height 7
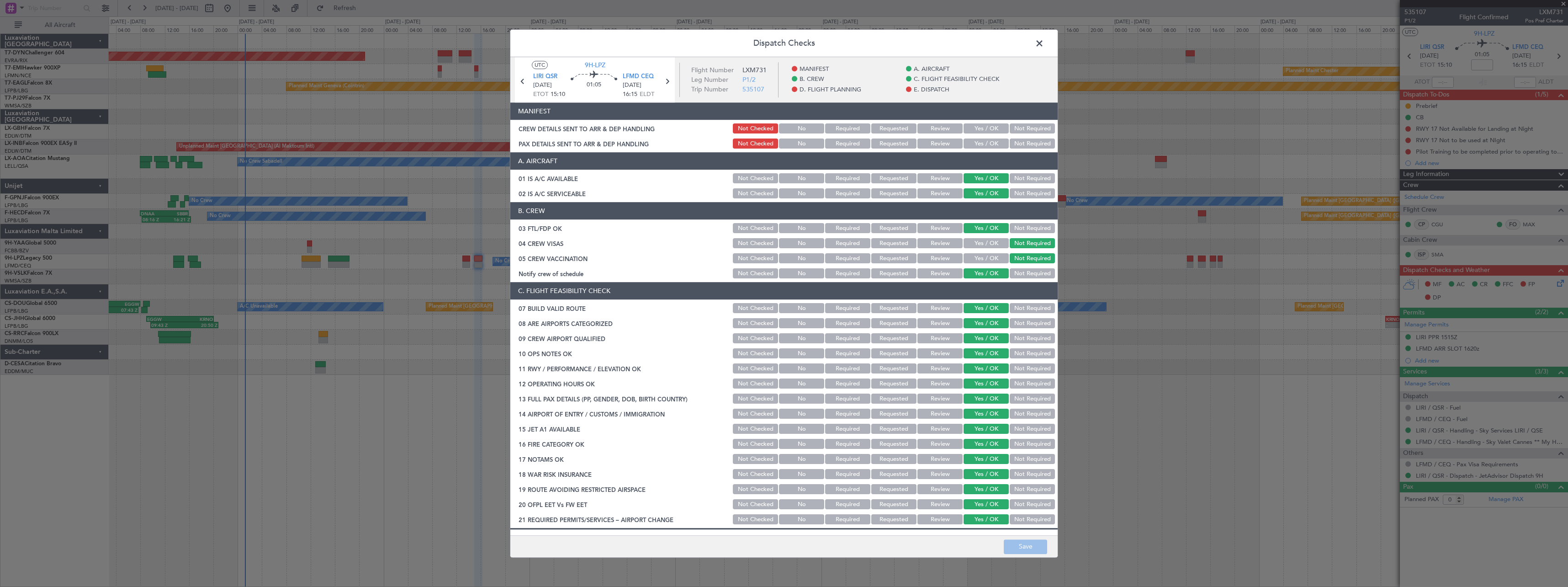
click at [991, 128] on button "Yes / OK" at bounding box center [986, 128] width 45 height 10
click at [990, 141] on button "Yes / OK" at bounding box center [986, 144] width 45 height 10
click at [1030, 547] on button "Save" at bounding box center [1025, 547] width 44 height 15
click at [1043, 45] on span at bounding box center [1043, 46] width 0 height 19
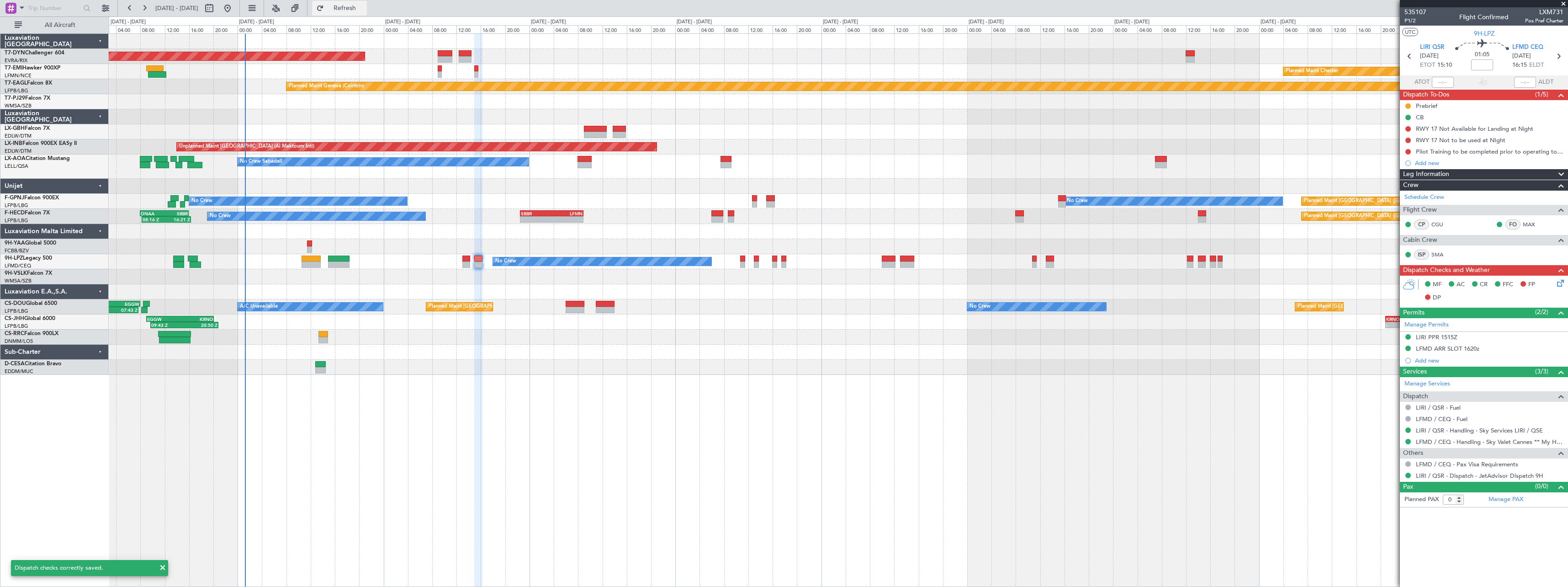
click at [351, 6] on button "Refresh" at bounding box center [339, 8] width 55 height 15
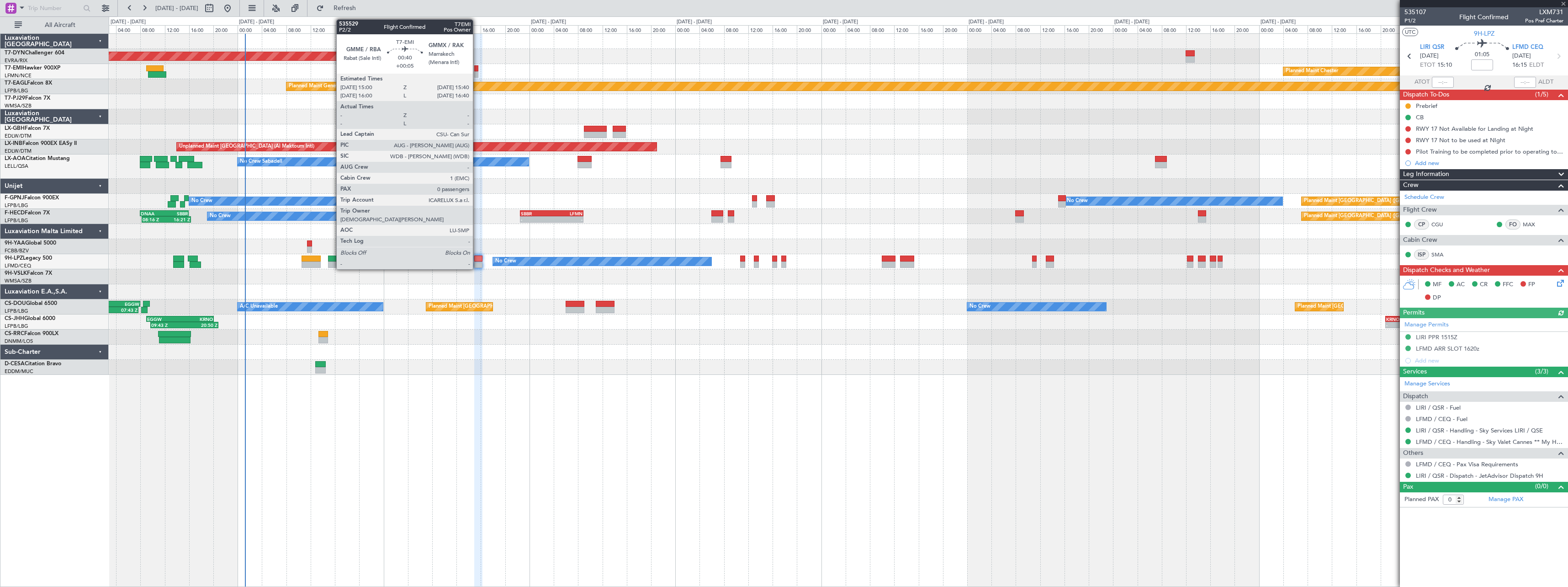
click at [477, 69] on div at bounding box center [476, 68] width 4 height 7
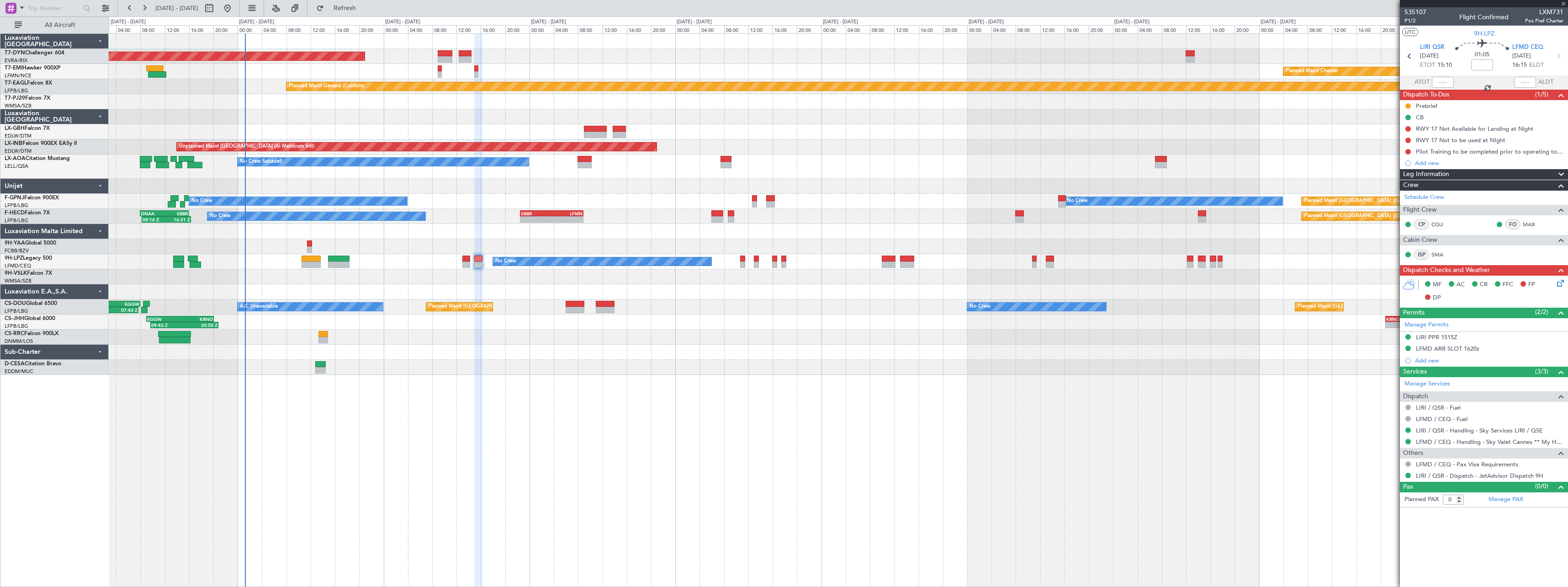
type input "+00:05"
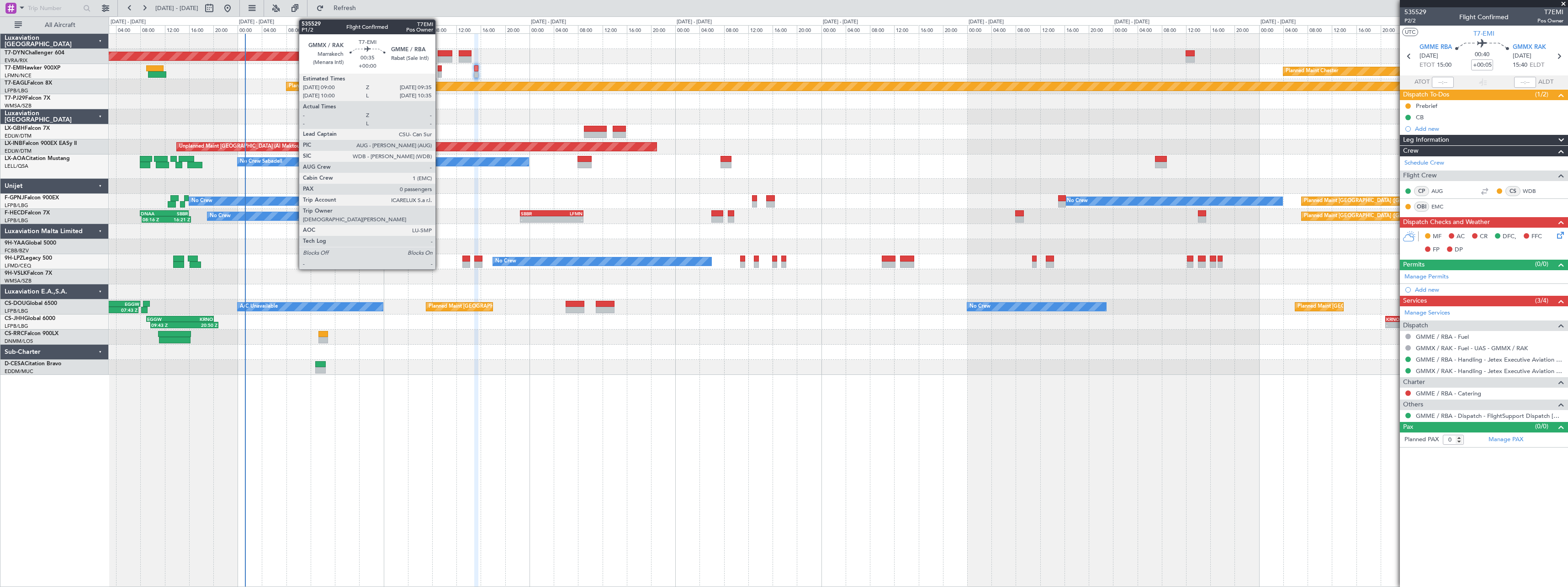
click at [439, 67] on div at bounding box center [439, 68] width 4 height 7
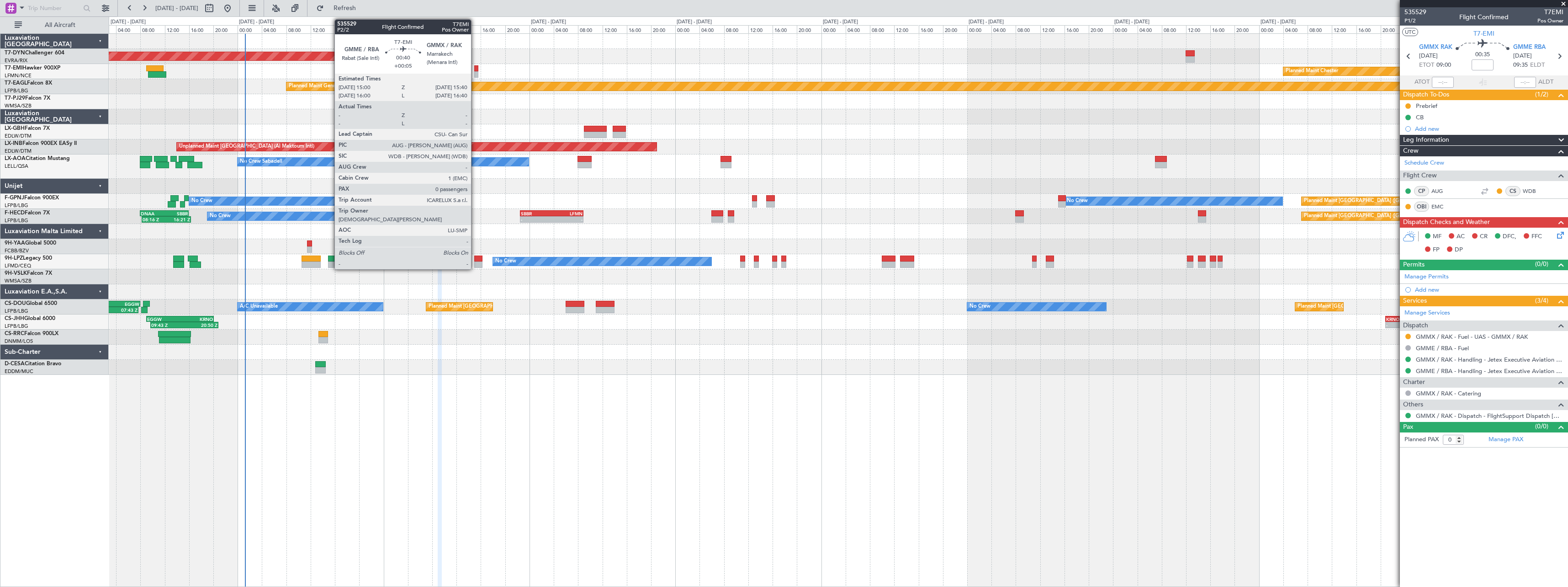
click at [475, 69] on div at bounding box center [476, 68] width 4 height 7
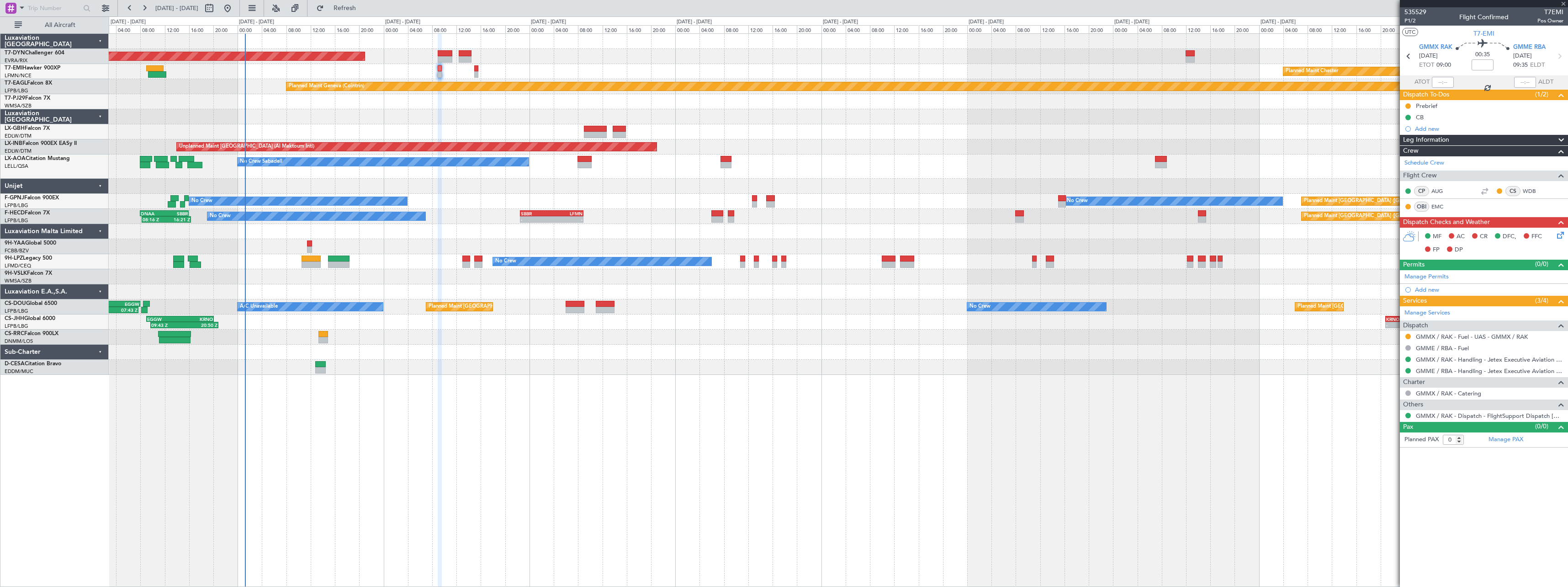
type input "+00:05"
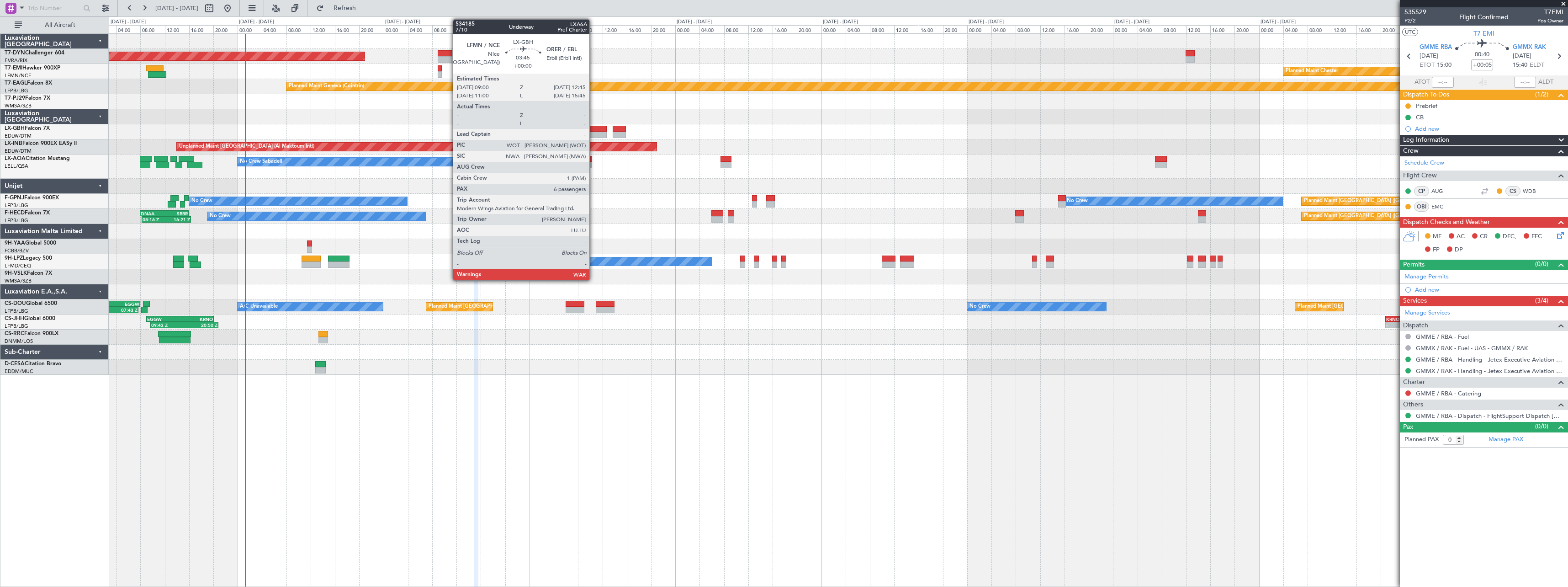
click at [593, 129] on div at bounding box center [595, 128] width 23 height 7
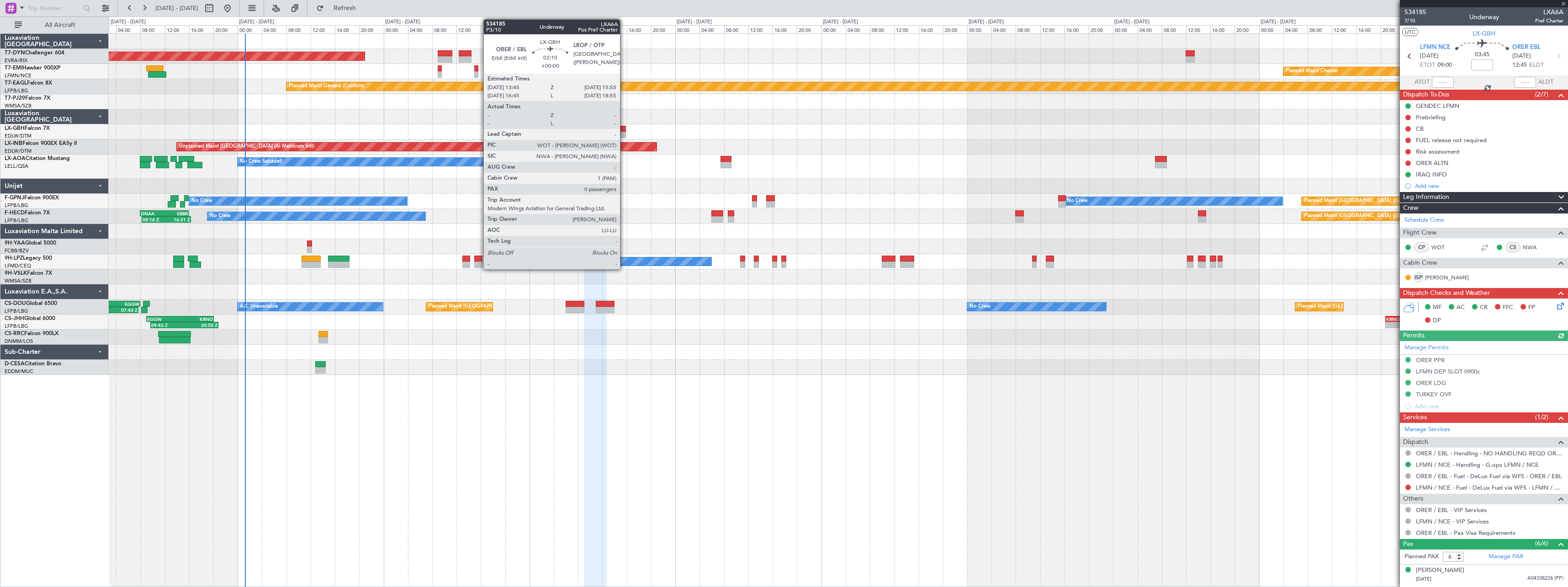
click at [624, 126] on div at bounding box center [619, 128] width 13 height 7
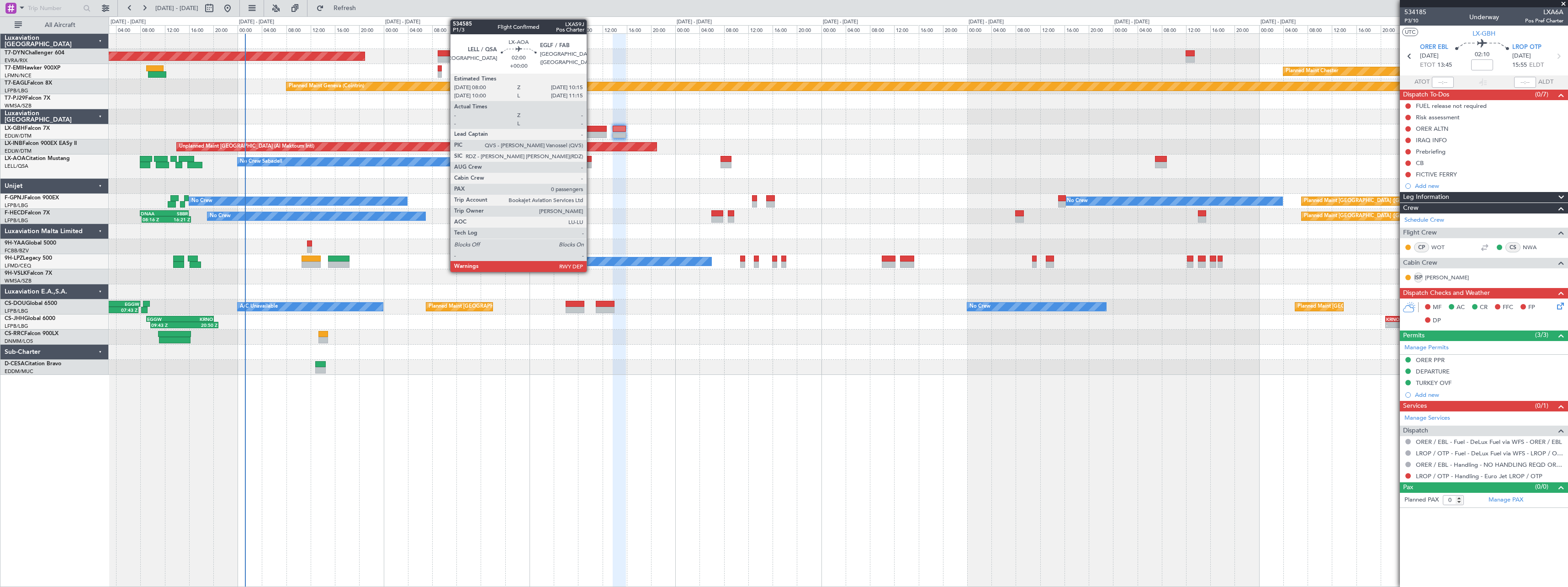
click at [590, 160] on div at bounding box center [584, 159] width 14 height 7
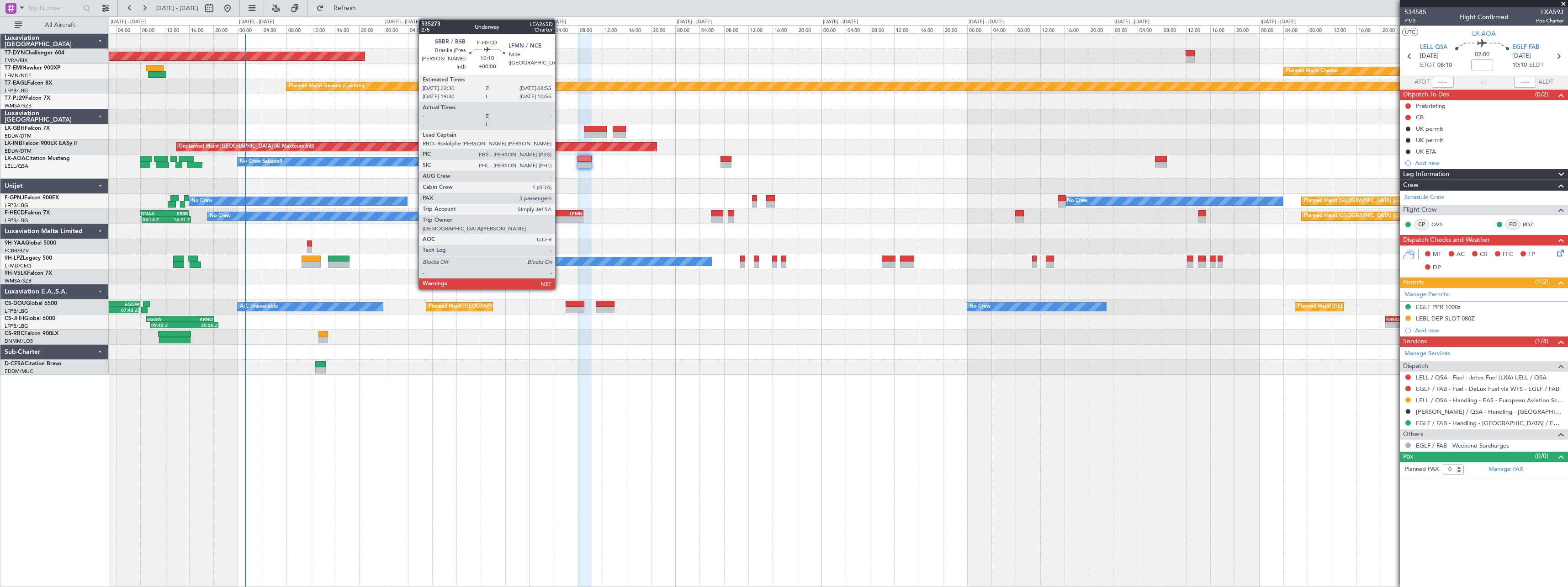
click at [559, 215] on div "LFMN" at bounding box center [566, 214] width 31 height 6
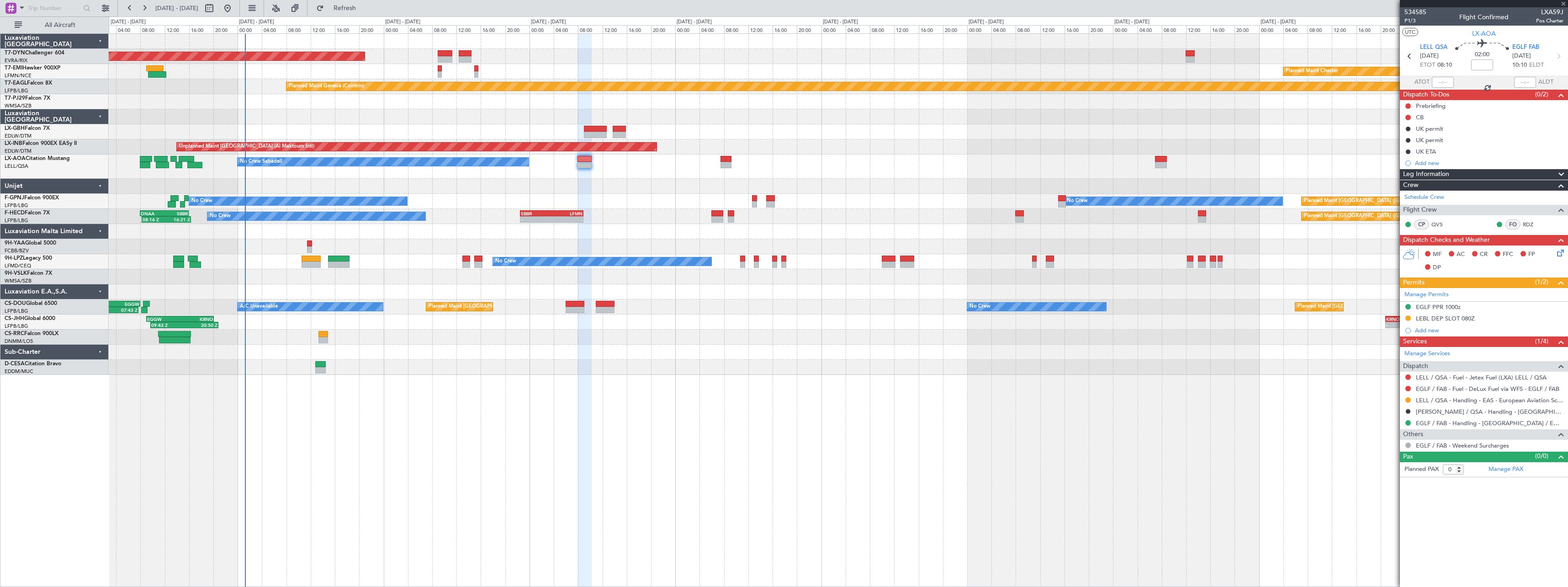
type input "3"
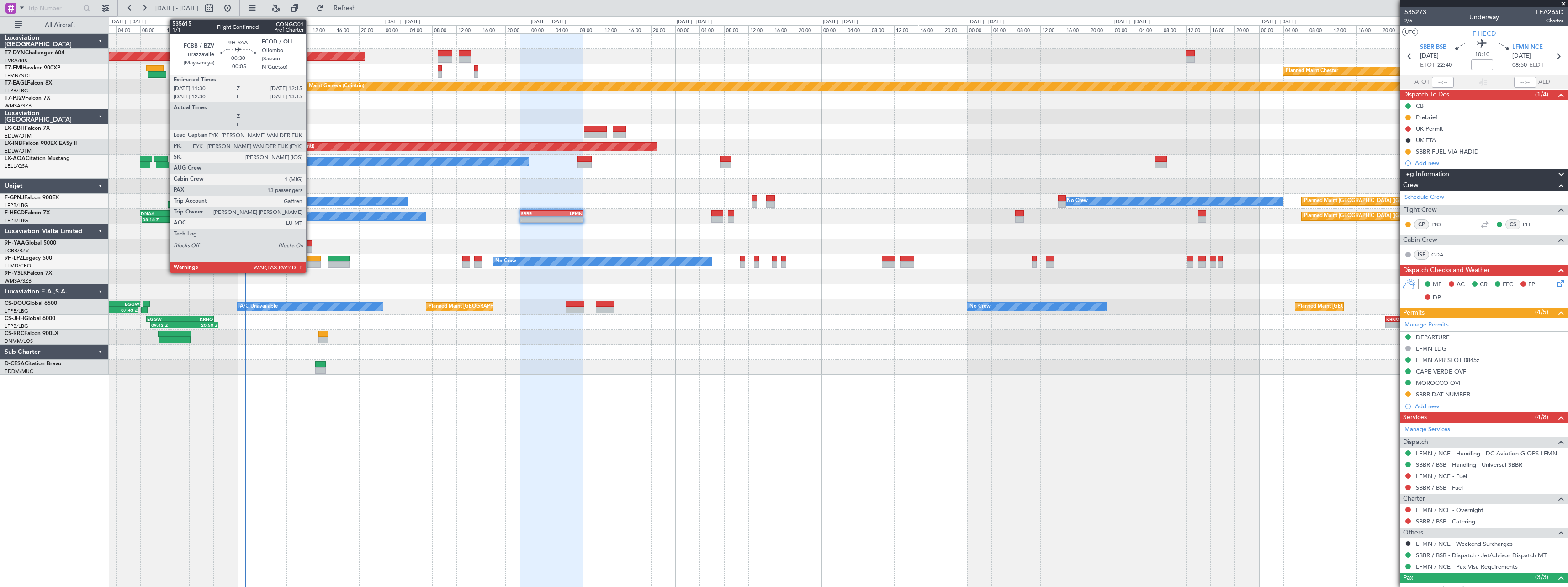
click at [311, 243] on div at bounding box center [309, 243] width 5 height 7
type input "-00:05"
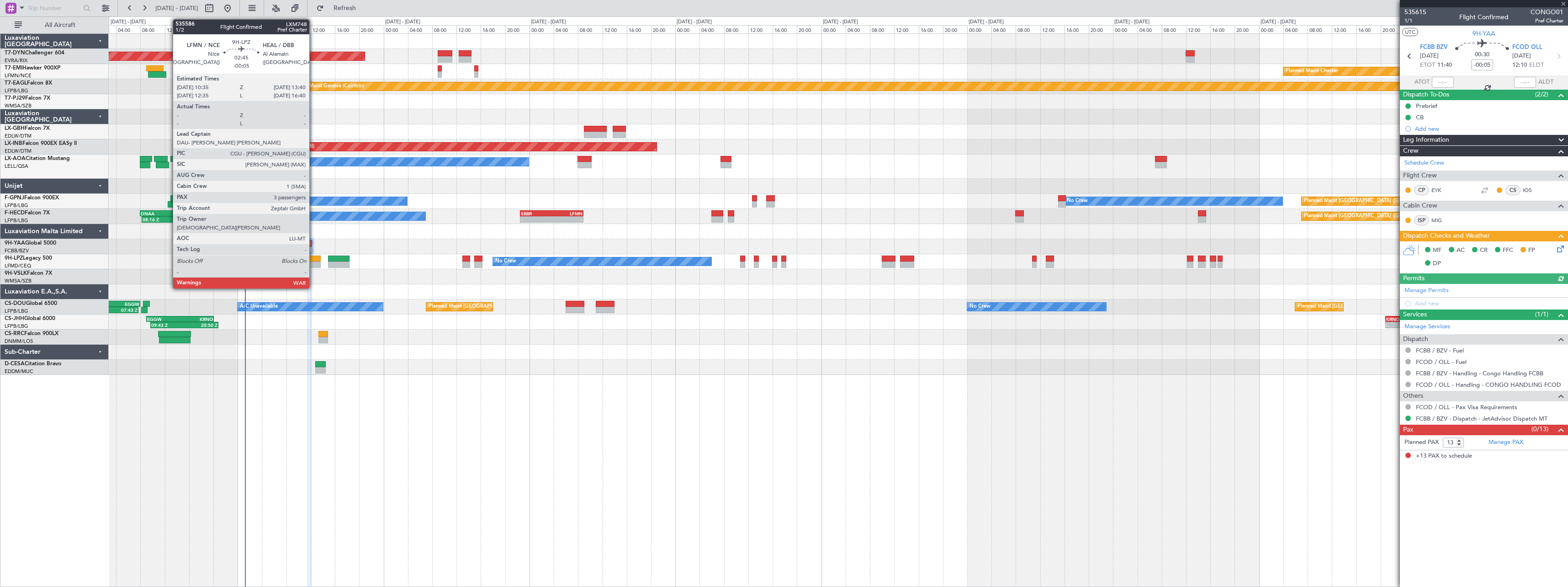
click at [314, 256] on div at bounding box center [311, 258] width 19 height 7
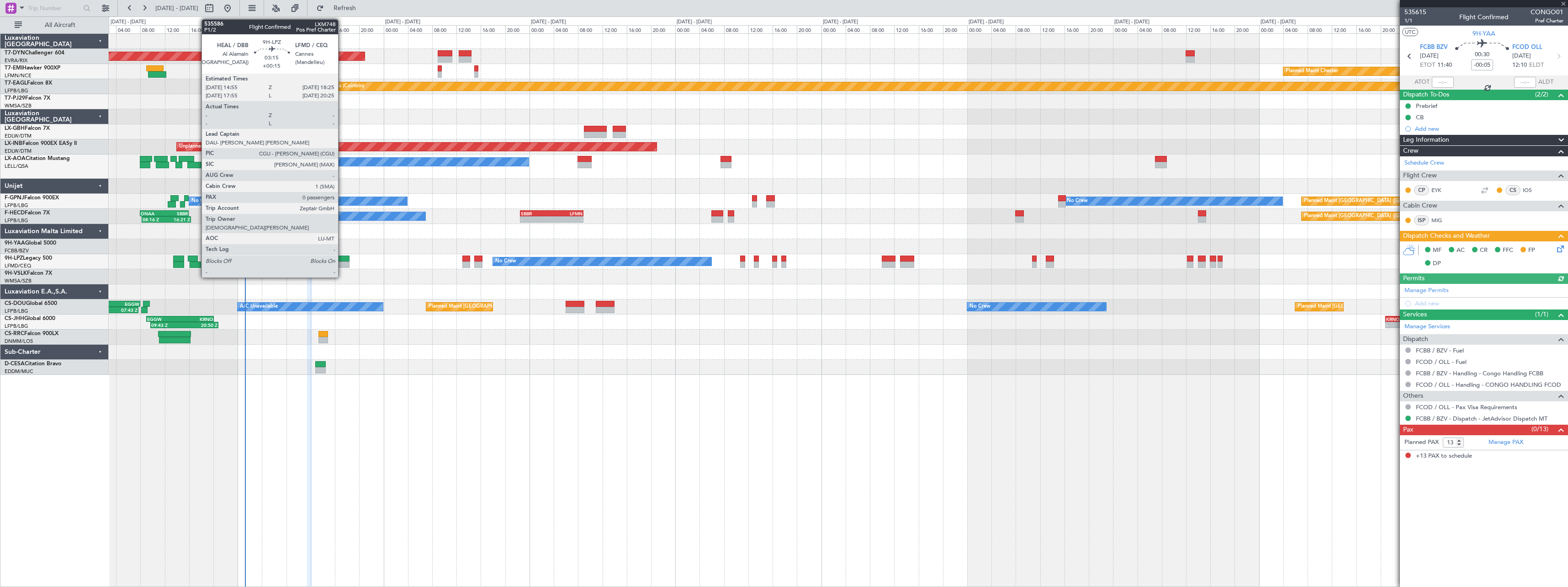
type input "3"
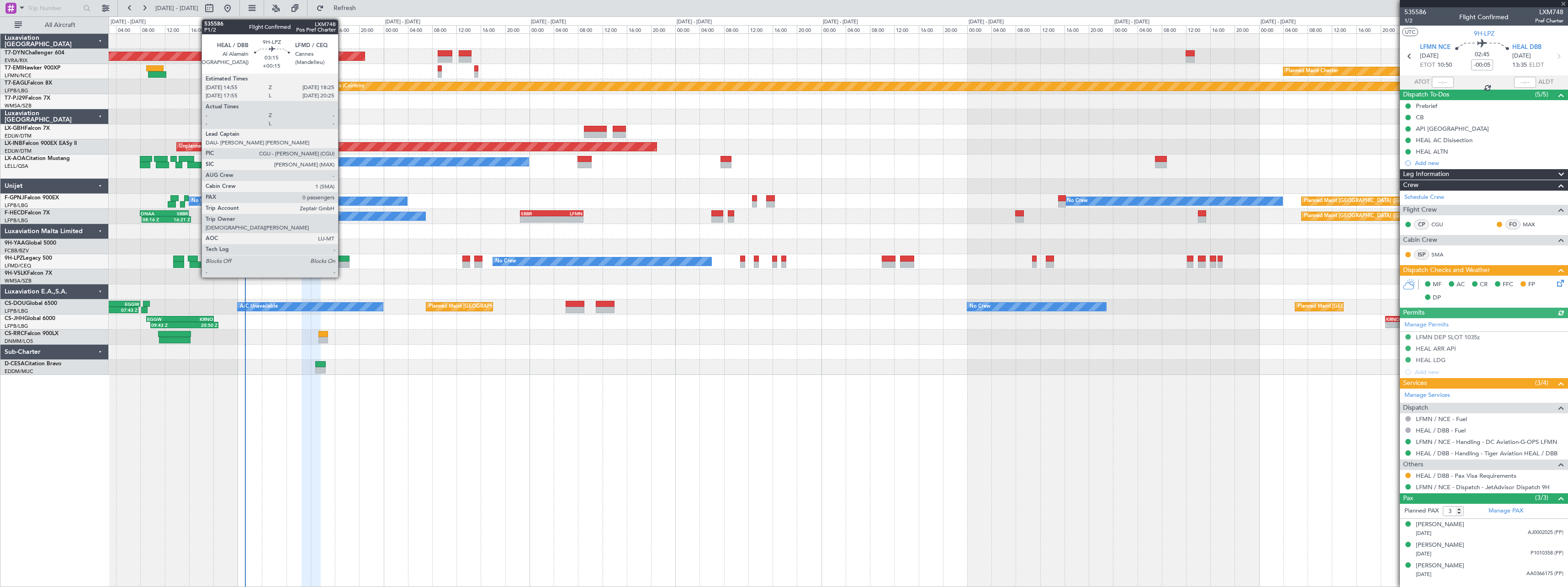
click at [343, 255] on div at bounding box center [338, 258] width 21 height 7
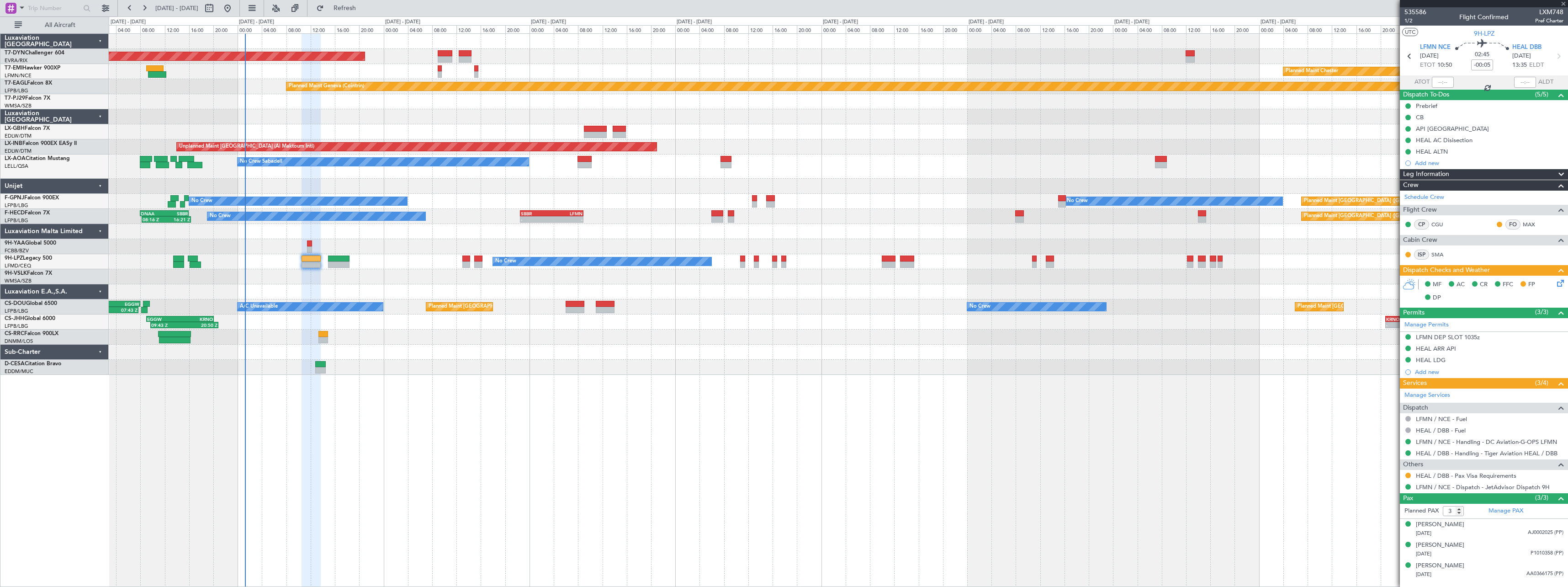
type input "+00:15"
type input "0"
